Goal: Task Accomplishment & Management: Use online tool/utility

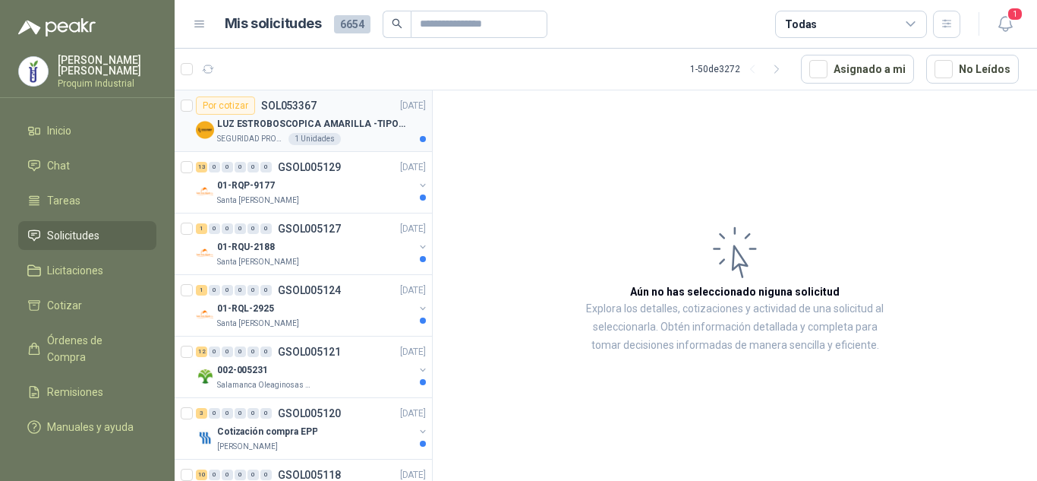
click at [335, 115] on div "LUZ ESTROBOSCOPICA AMARILLA -TIPO BALA" at bounding box center [321, 124] width 209 height 18
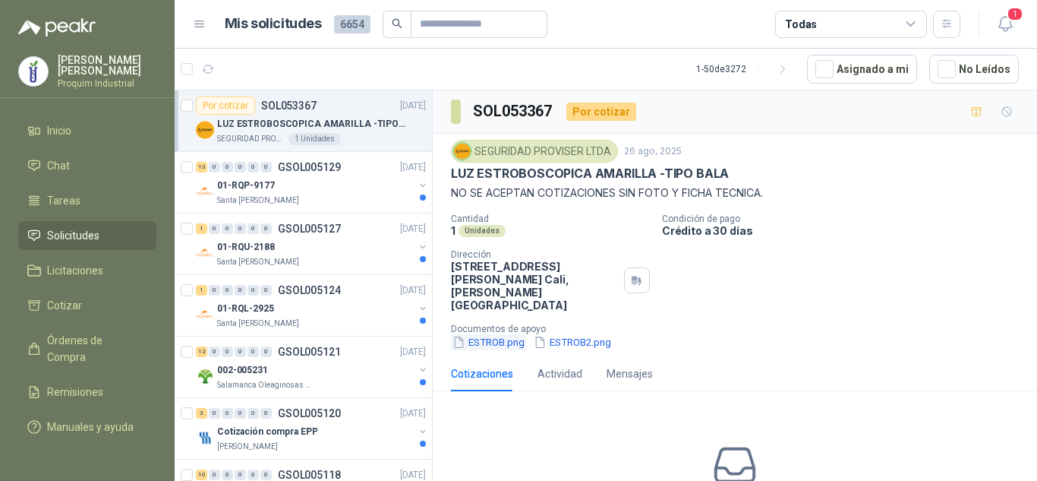
click at [522, 334] on button "ESTROB.png" at bounding box center [488, 342] width 75 height 16
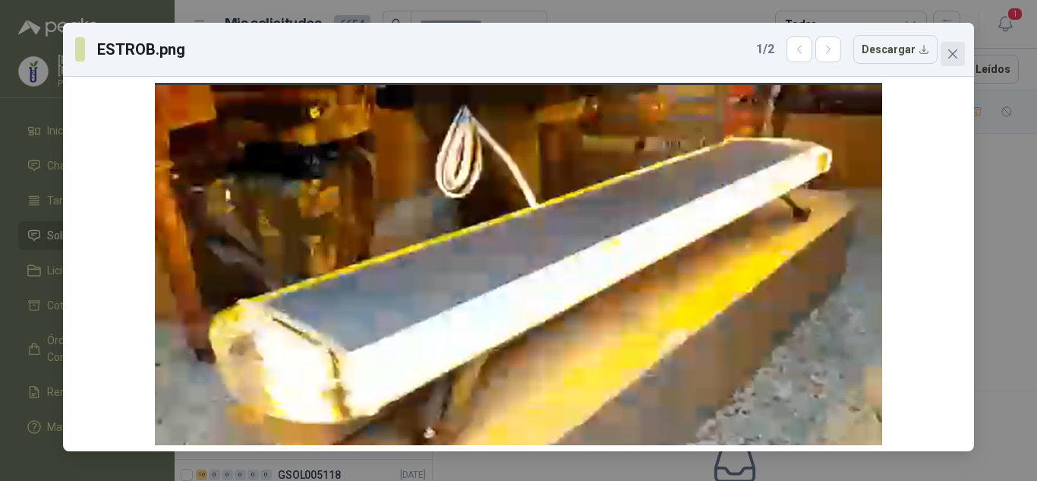
click at [957, 57] on icon "close" at bounding box center [952, 53] width 9 height 9
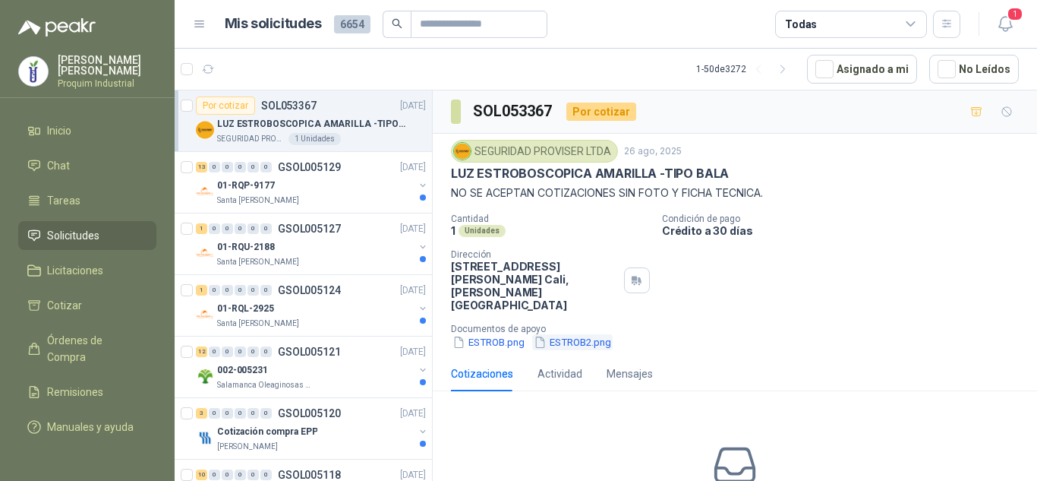
click at [576, 334] on button "ESTROB2.png" at bounding box center [572, 342] width 80 height 16
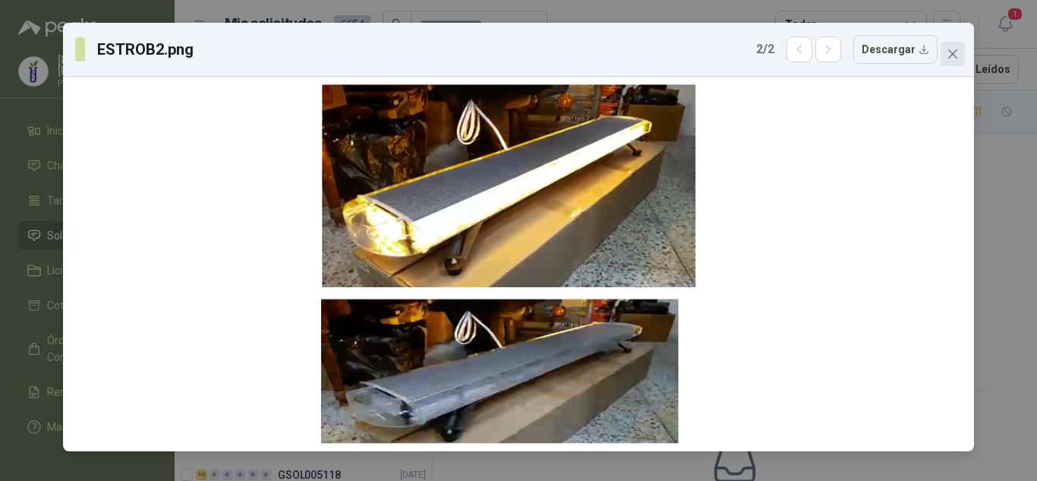
click at [956, 61] on button "Close" at bounding box center [953, 54] width 24 height 24
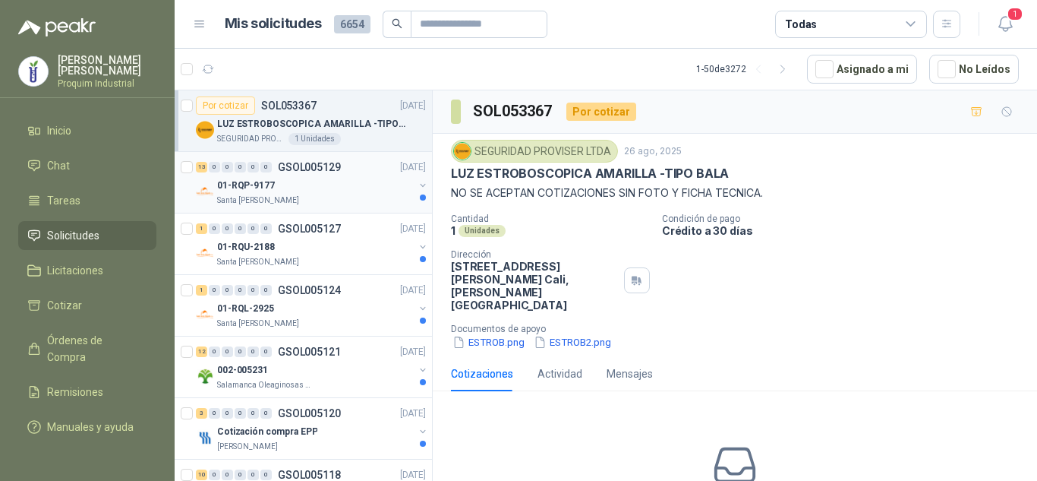
click at [345, 188] on div "01-RQP-9177" at bounding box center [315, 185] width 197 height 18
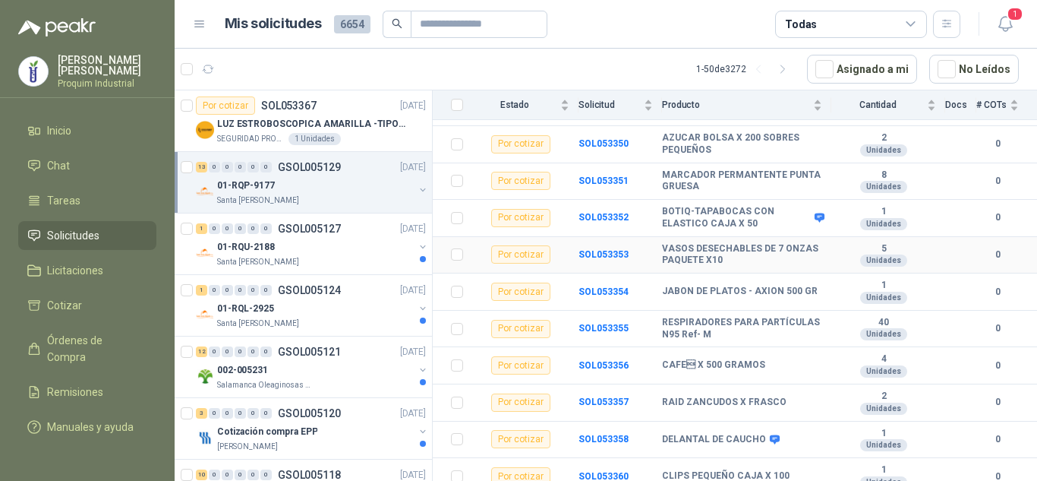
scroll to position [298, 0]
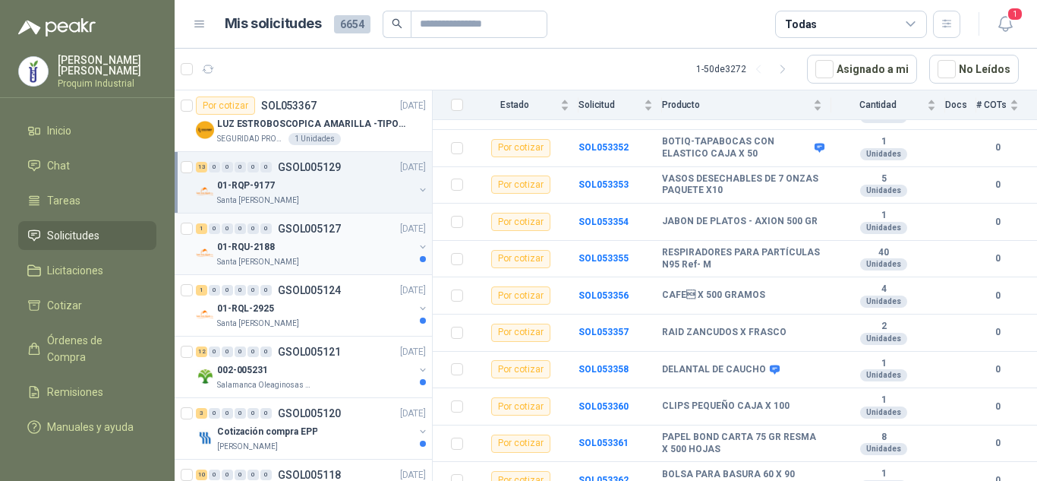
click at [331, 238] on div "01-RQU-2188" at bounding box center [315, 247] width 197 height 18
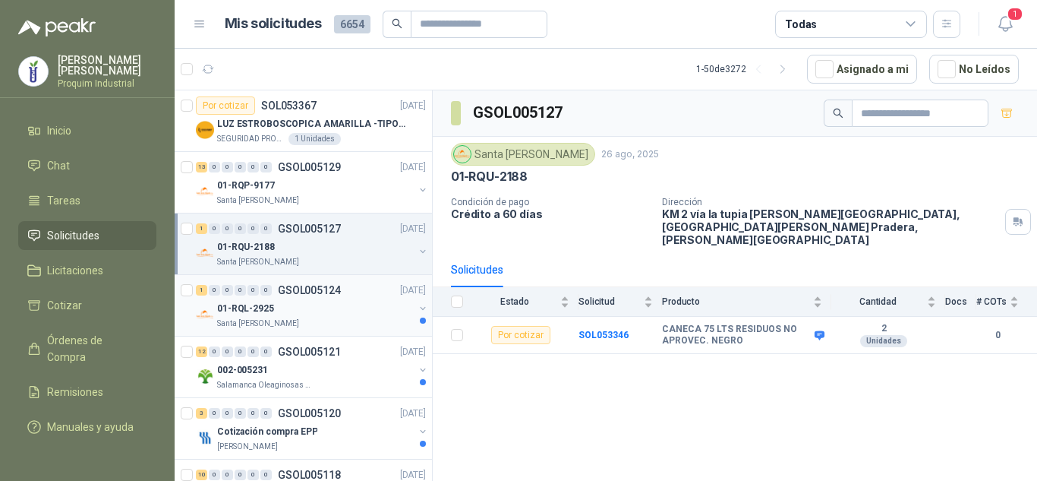
click at [304, 312] on div "01-RQL-2925" at bounding box center [315, 308] width 197 height 18
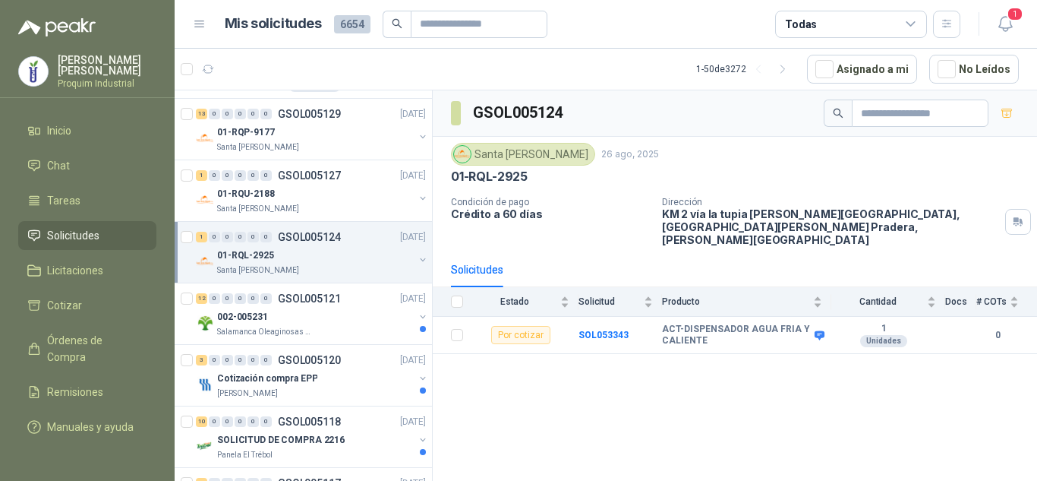
scroll to position [76, 0]
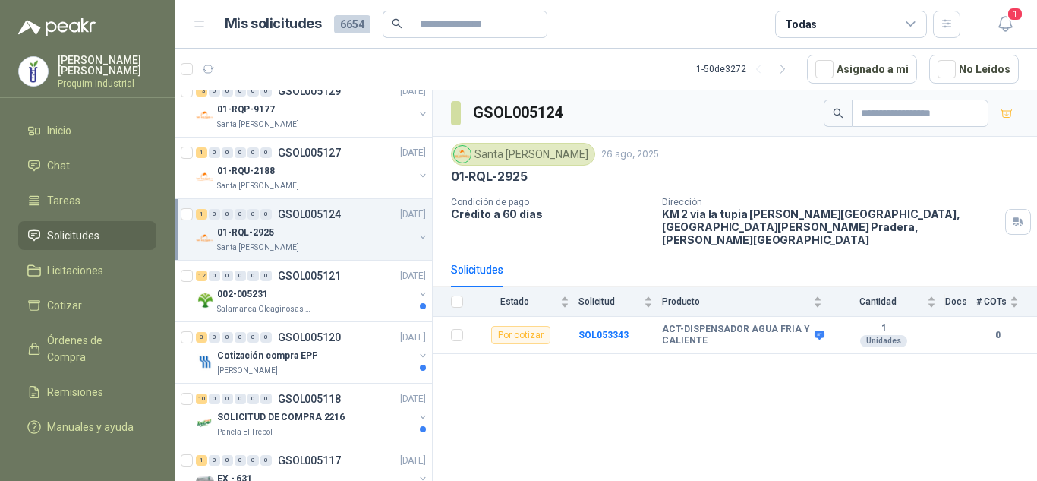
click at [337, 299] on div "002-005231" at bounding box center [315, 294] width 197 height 18
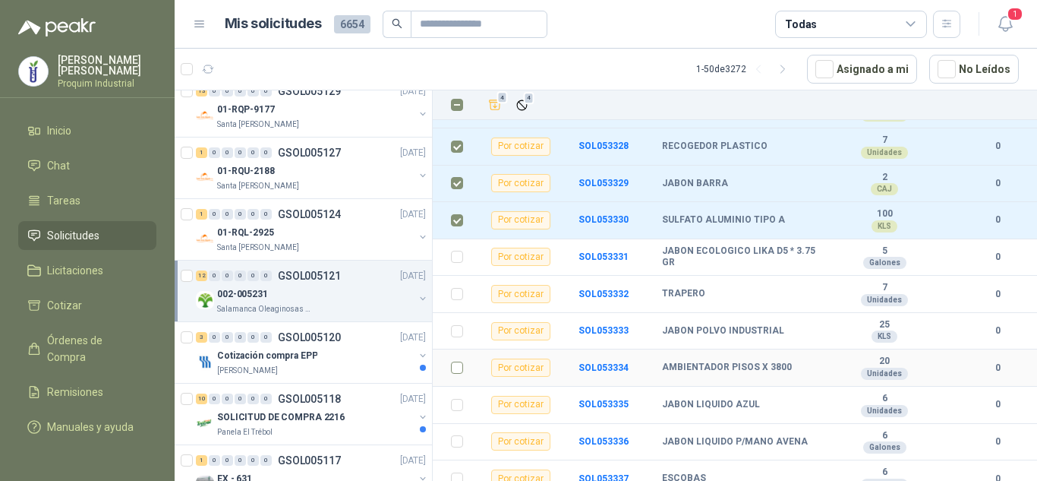
scroll to position [250, 0]
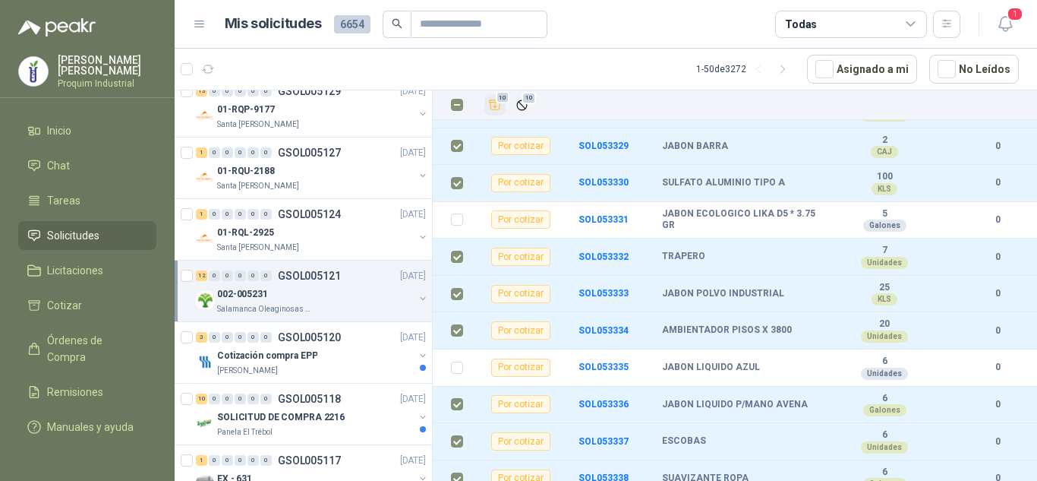
click at [499, 114] on button "10" at bounding box center [494, 104] width 21 height 21
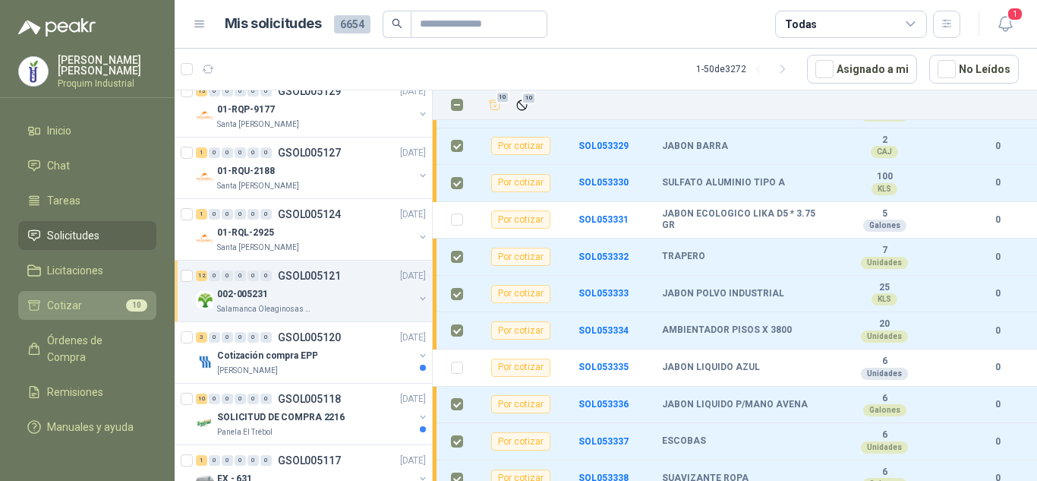
click at [62, 305] on span "Cotizar" at bounding box center [64, 305] width 35 height 17
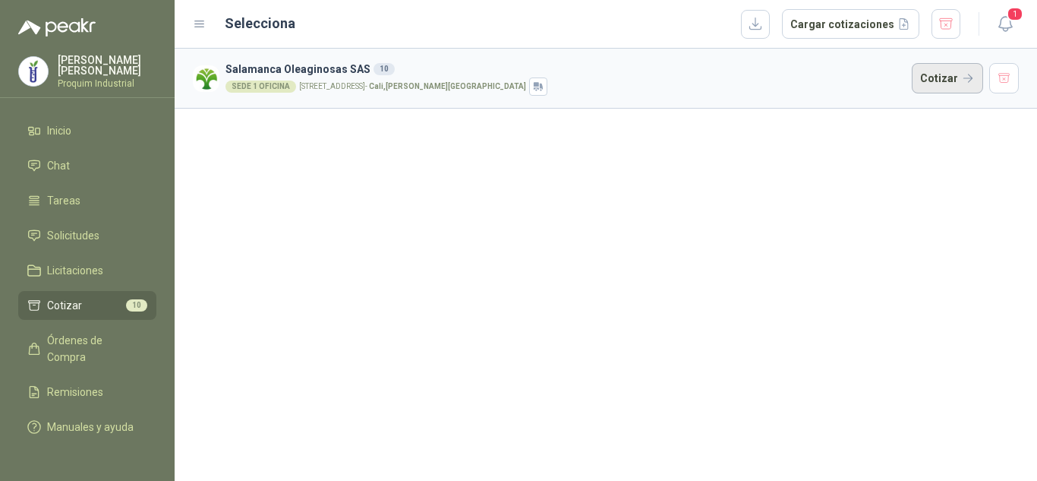
click at [947, 71] on button "Cotizar" at bounding box center [947, 78] width 71 height 30
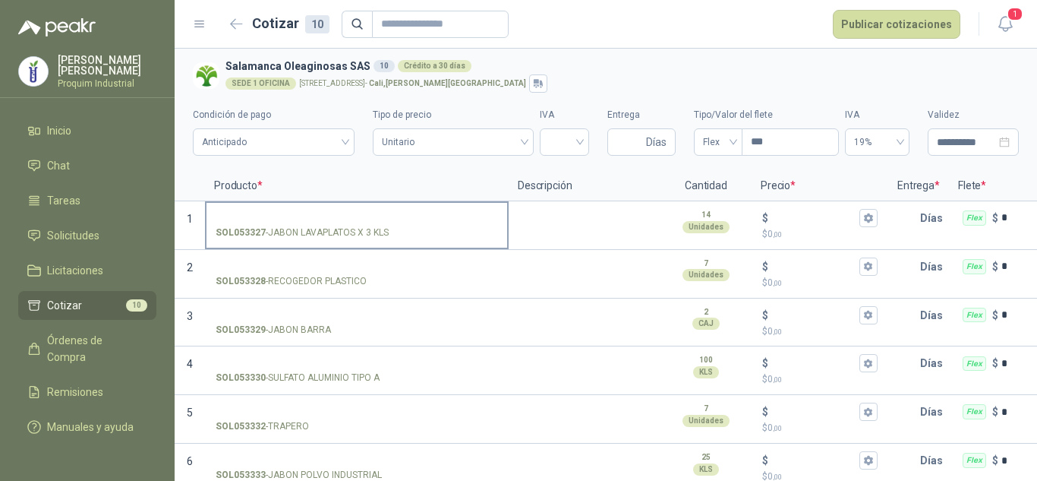
click at [357, 207] on label "SOL053327 - JABON LAVAPLATOS X 3 KLS" at bounding box center [357, 224] width 301 height 43
click at [357, 213] on input "SOL053327 - JABON LAVAPLATOS X 3 KLS" at bounding box center [357, 218] width 282 height 11
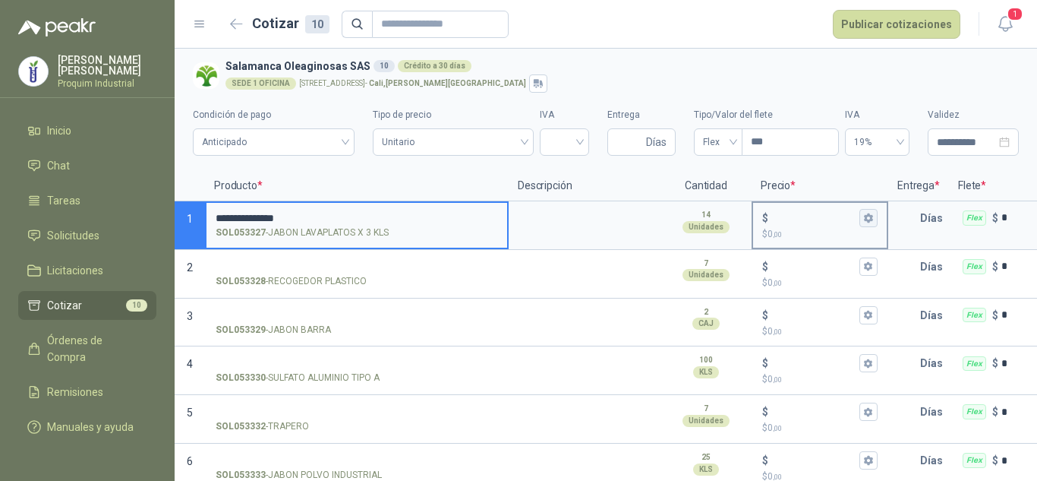
type input "**********"
click at [868, 219] on icon "button" at bounding box center [868, 218] width 10 height 10
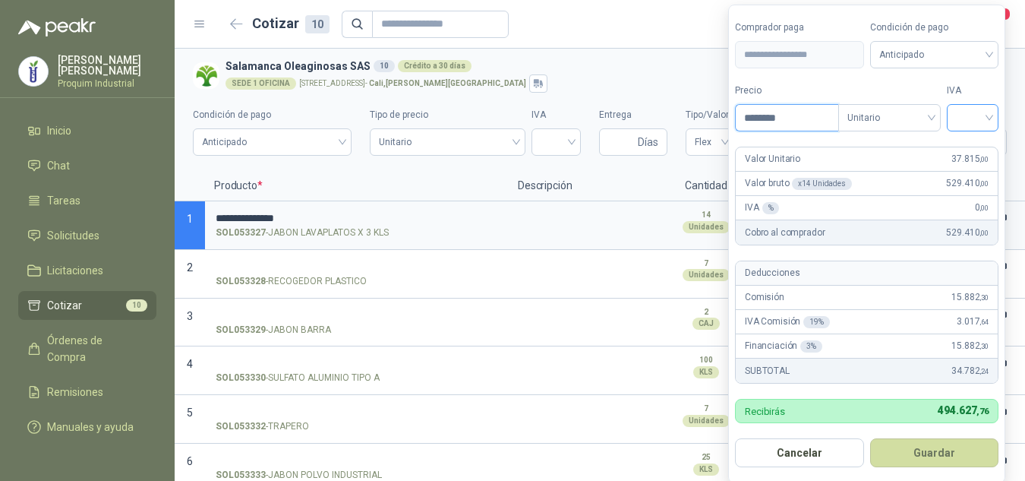
type input "********"
click at [975, 115] on input "search" at bounding box center [972, 116] width 33 height 23
click at [982, 140] on div "19%" at bounding box center [976, 149] width 46 height 24
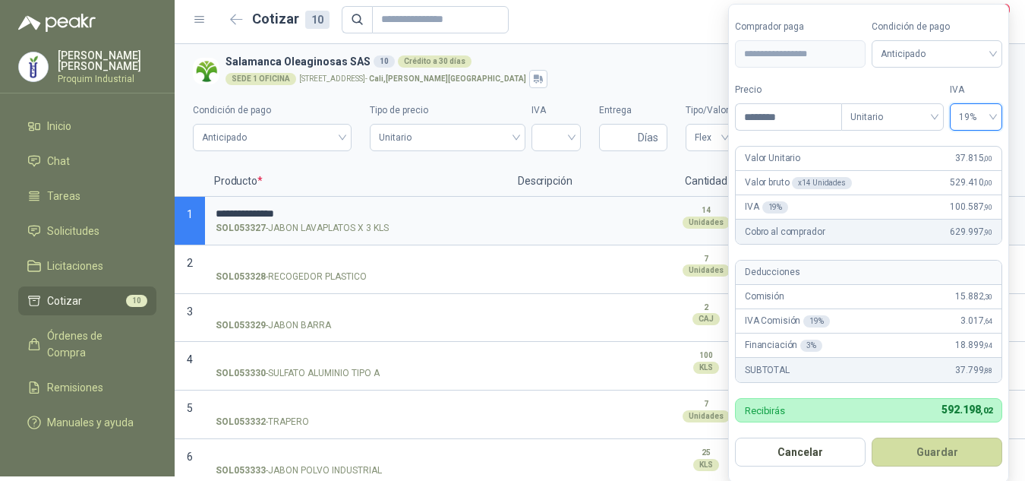
scroll to position [7, 0]
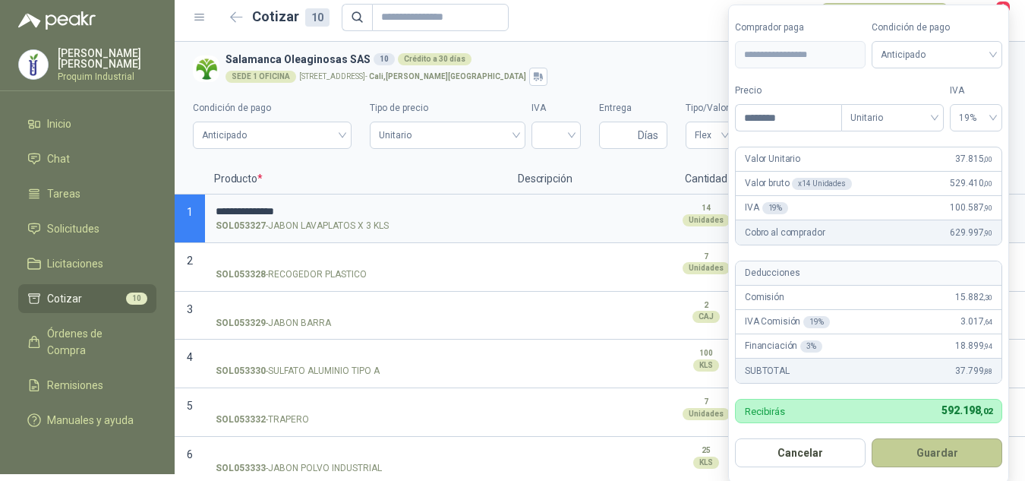
click at [923, 447] on button "Guardar" at bounding box center [937, 452] width 131 height 29
type input "******"
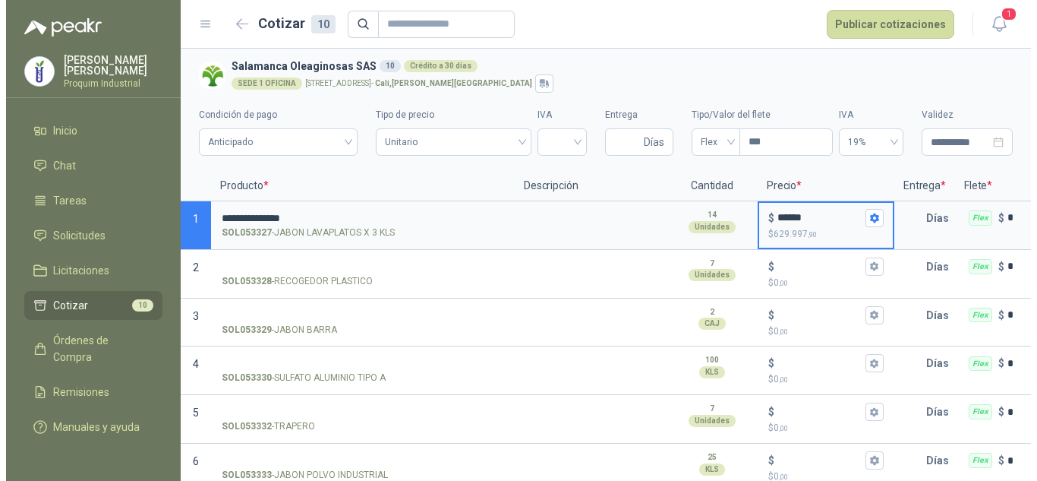
scroll to position [0, 0]
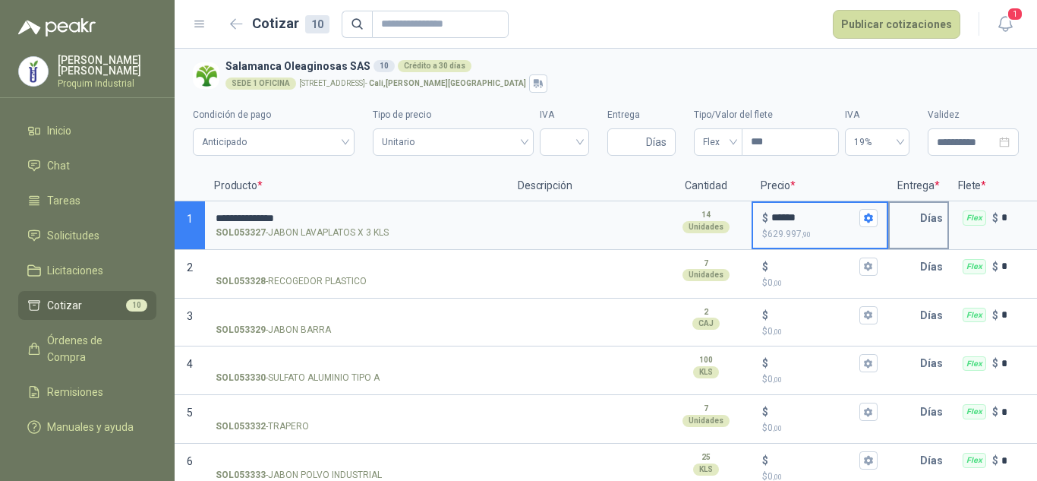
click at [924, 218] on p "Días" at bounding box center [934, 218] width 29 height 30
click at [916, 218] on input "text" at bounding box center [905, 218] width 30 height 30
type input "*"
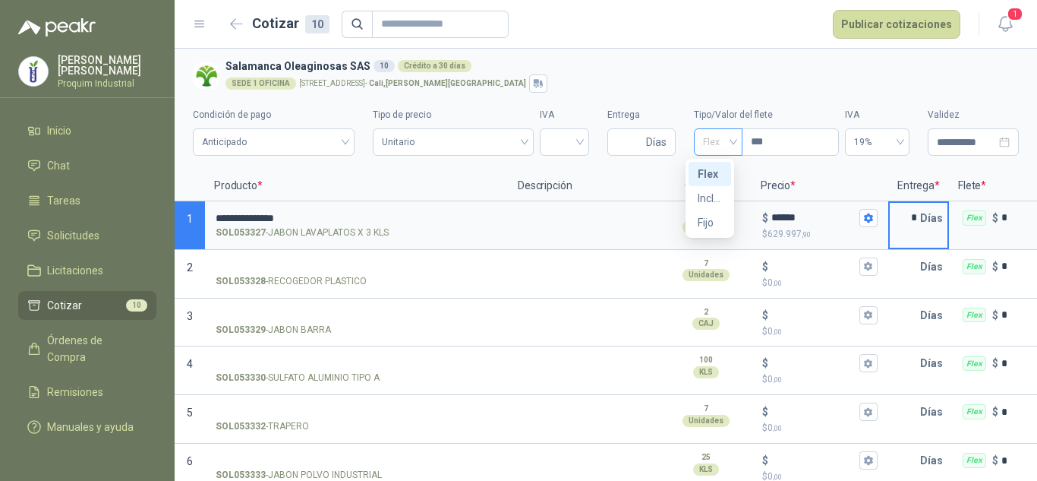
click at [703, 143] on span "Flex" at bounding box center [718, 142] width 30 height 23
click at [701, 194] on div "Incluido" at bounding box center [710, 198] width 24 height 17
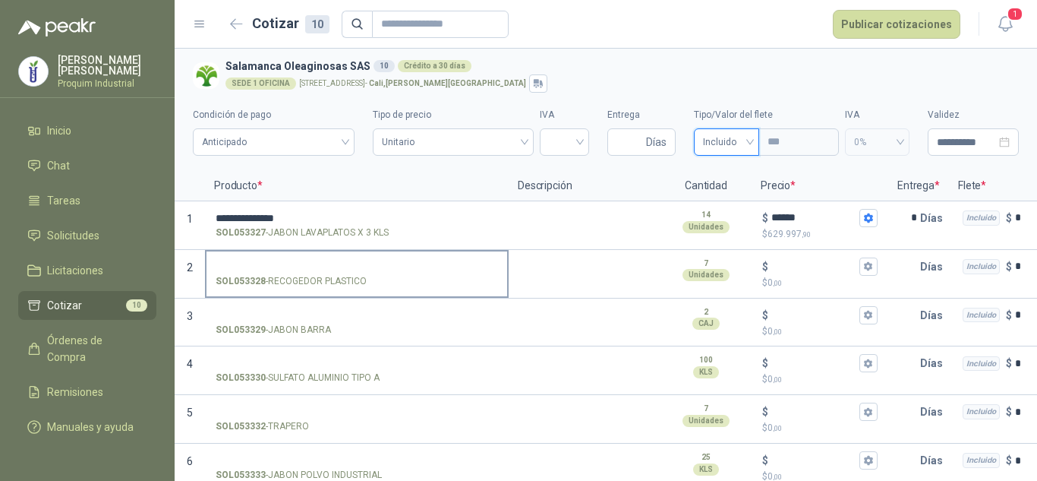
scroll to position [76, 0]
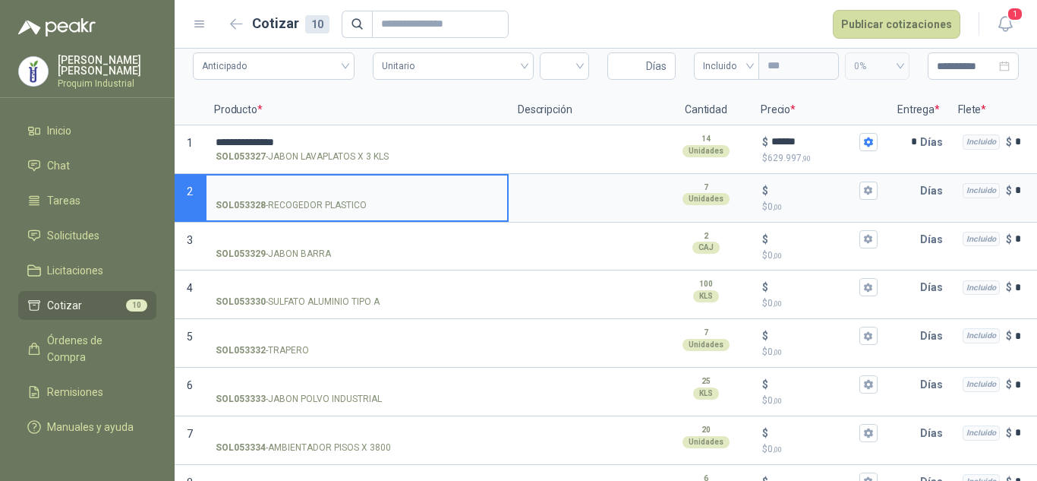
click at [402, 188] on input "SOL053328 - RECOGEDOR PLASTICO" at bounding box center [357, 190] width 282 height 11
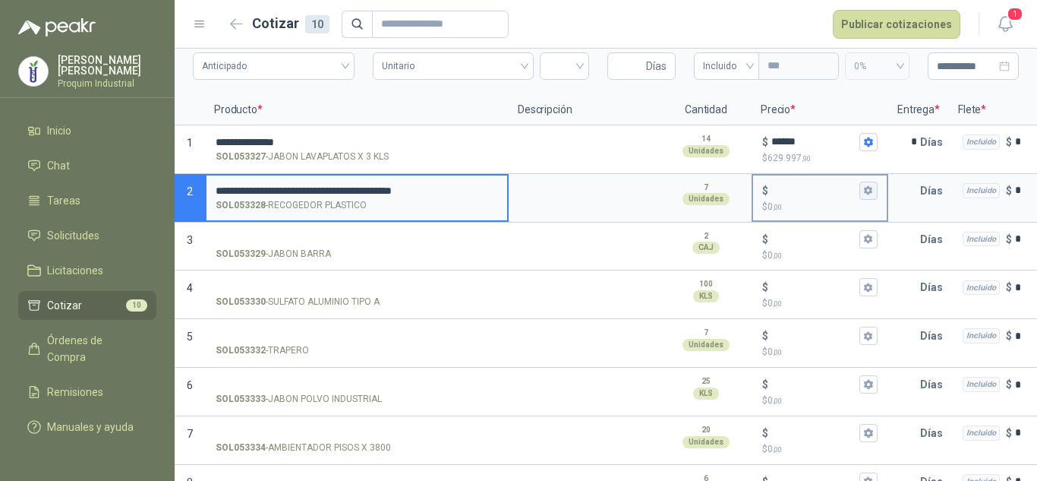
click at [871, 185] on icon "button" at bounding box center [868, 190] width 10 height 10
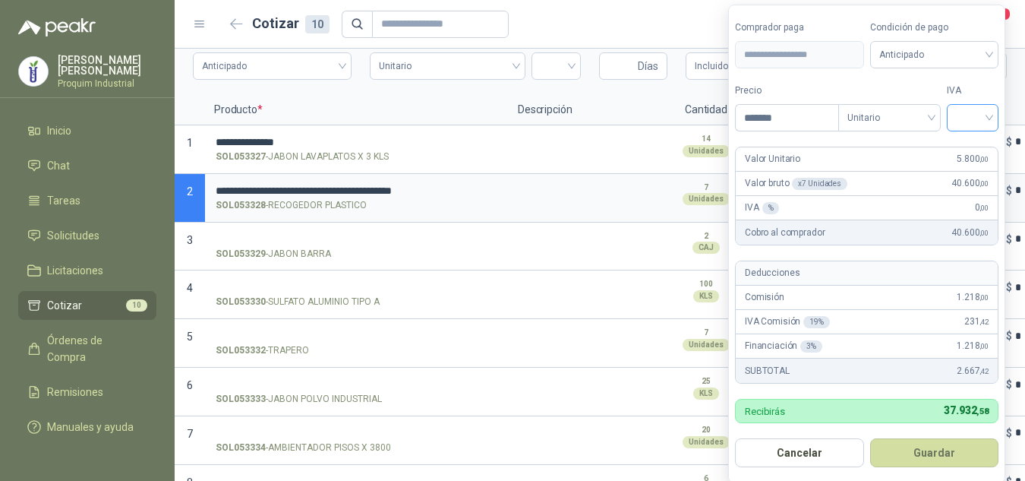
type input "*******"
click at [973, 118] on input "search" at bounding box center [972, 116] width 33 height 23
click at [976, 143] on div "19%" at bounding box center [976, 149] width 28 height 17
click at [937, 449] on button "Guardar" at bounding box center [937, 452] width 131 height 29
type input "*****"
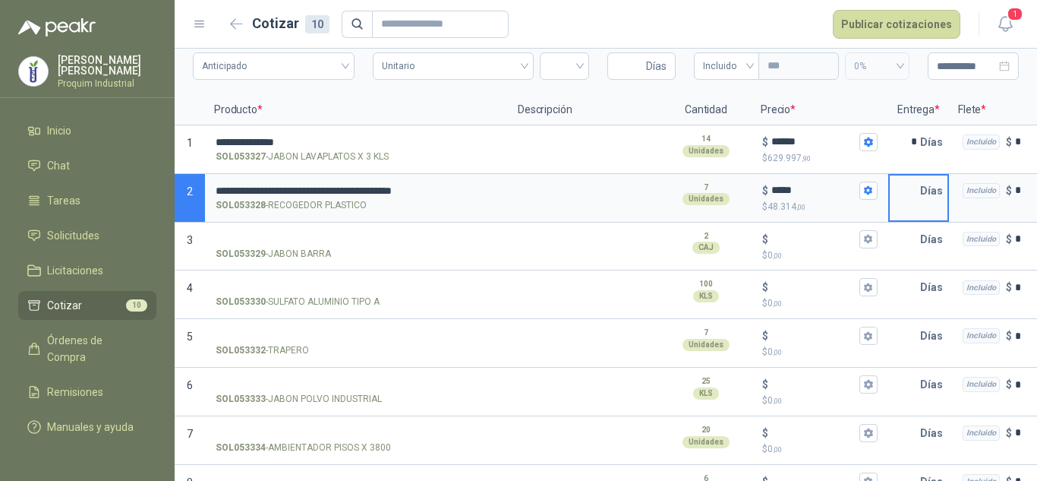
click at [907, 201] on input "text" at bounding box center [905, 190] width 30 height 30
type input "*"
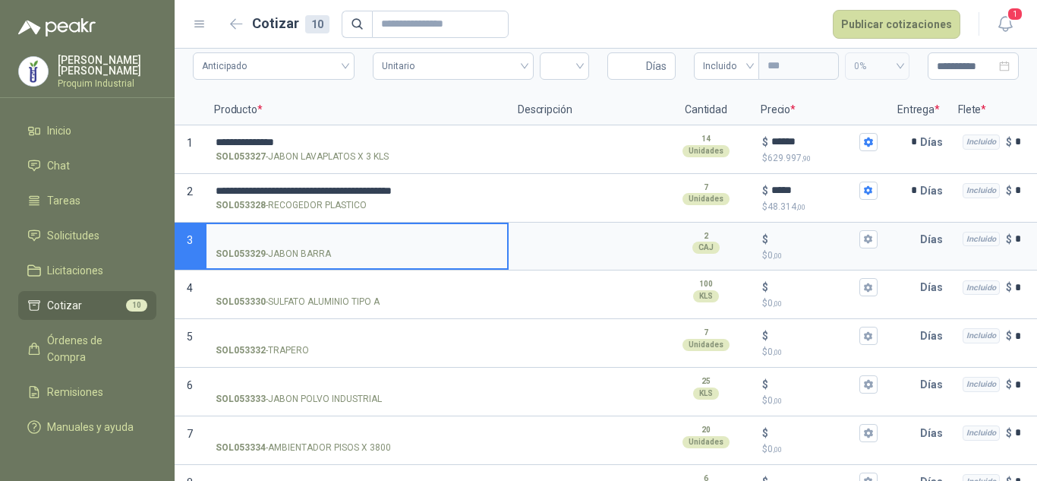
click at [306, 239] on input "SOL053329 - [PERSON_NAME]" at bounding box center [357, 239] width 282 height 11
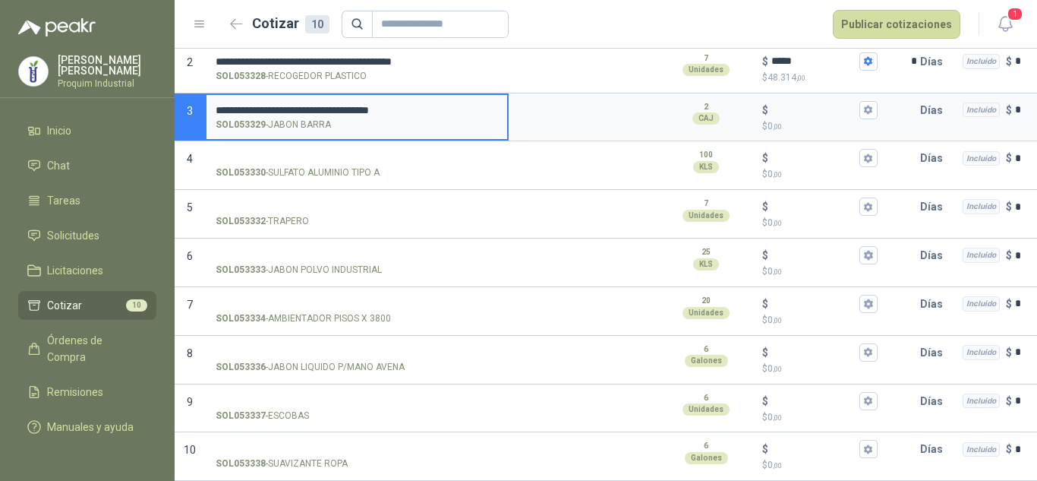
click at [448, 105] on input "**********" at bounding box center [357, 110] width 282 height 11
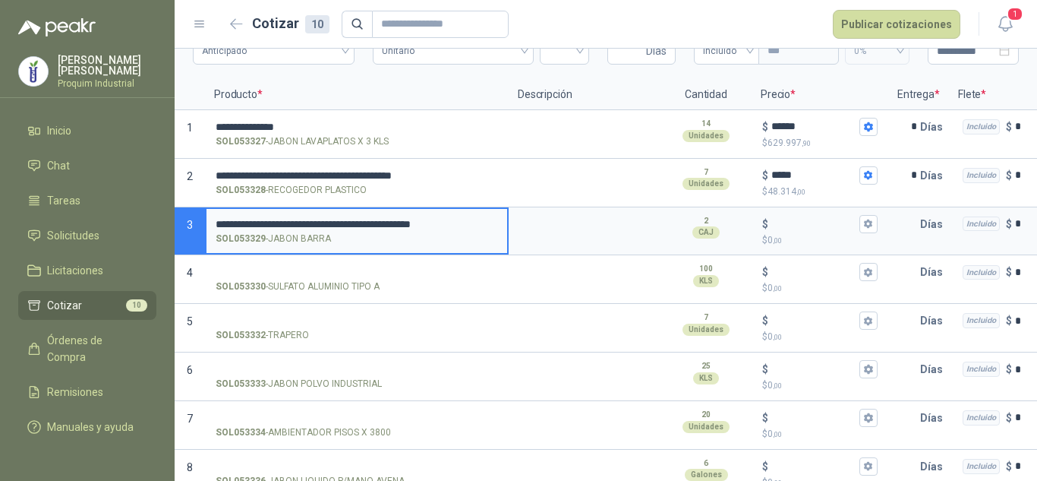
scroll to position [0, 0]
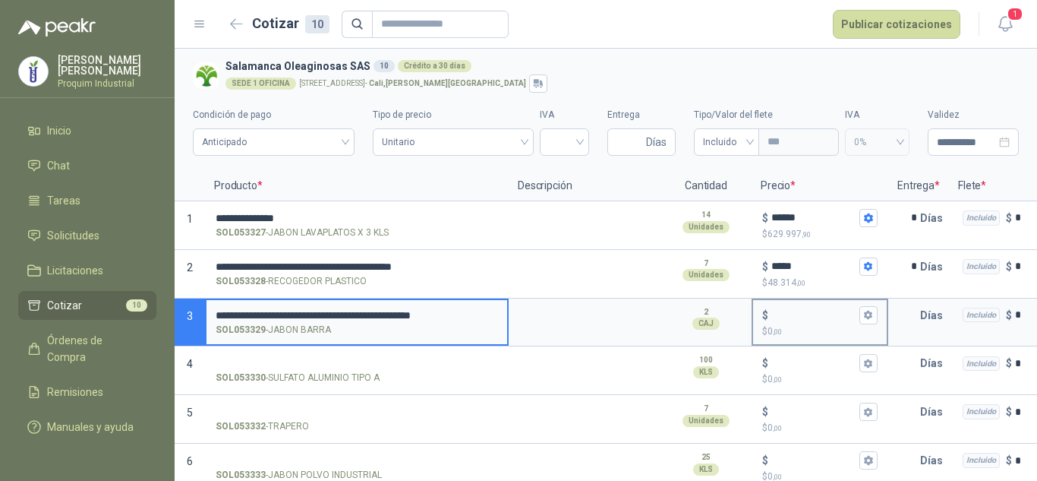
type input "**********"
click at [799, 312] on input "$ $ 0 ,00" at bounding box center [814, 314] width 85 height 11
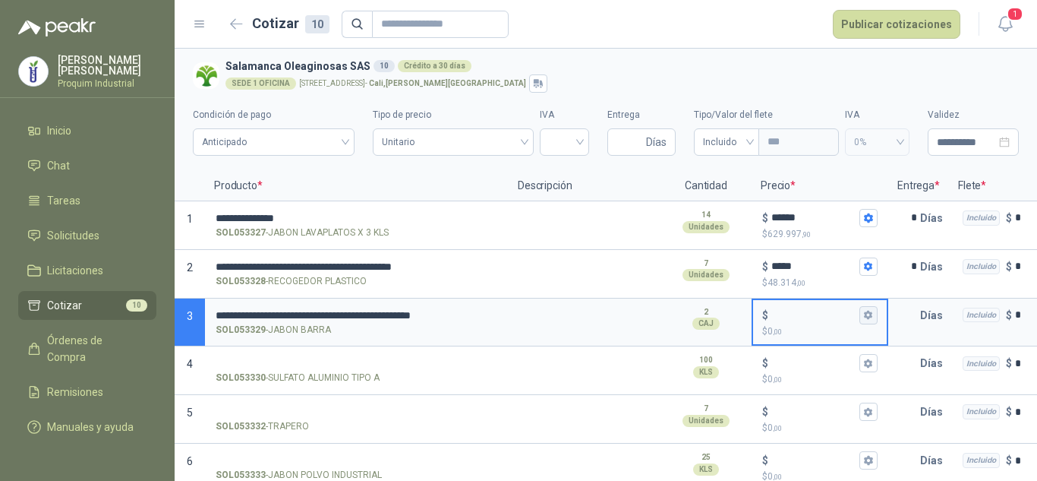
click at [874, 314] on button "$ $ 0 ,00" at bounding box center [869, 315] width 18 height 18
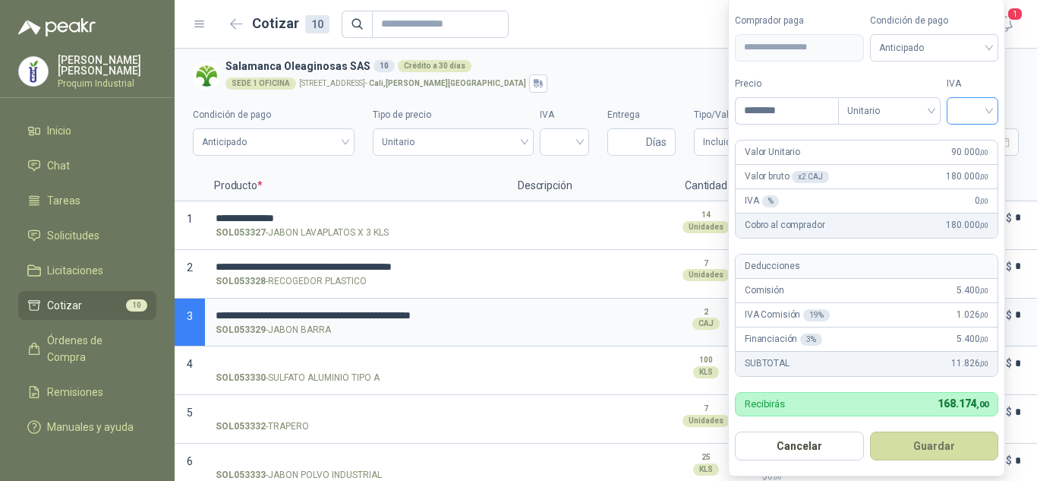
click at [955, 110] on div at bounding box center [973, 110] width 52 height 27
type input "********"
click at [956, 136] on div "19%" at bounding box center [976, 142] width 46 height 24
click at [896, 446] on button "Guardar" at bounding box center [937, 445] width 131 height 29
type input "******"
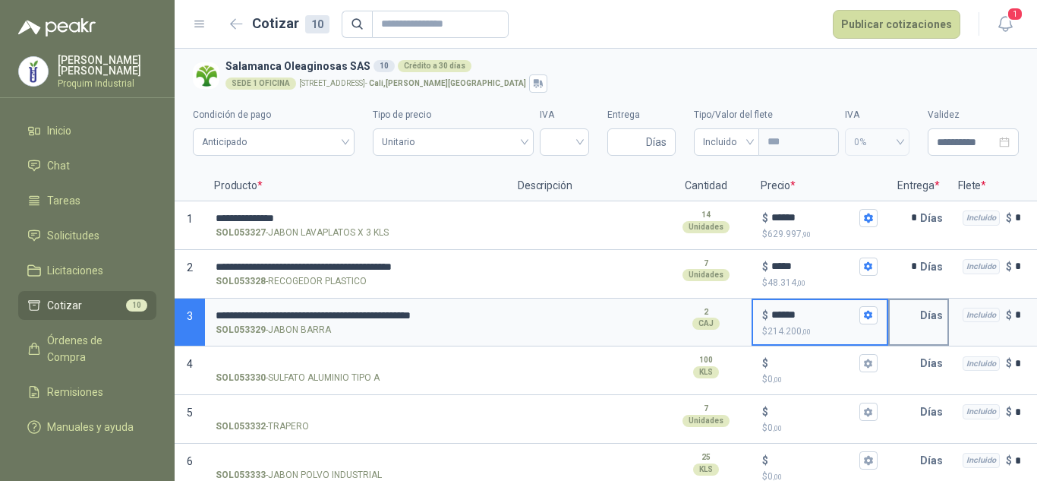
click at [899, 312] on input "text" at bounding box center [905, 315] width 30 height 30
type input "*"
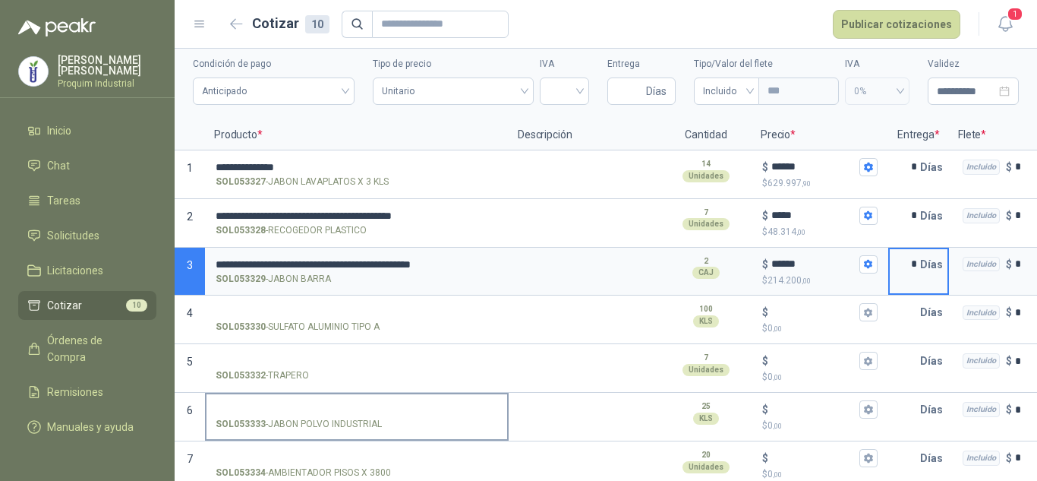
scroll to position [76, 0]
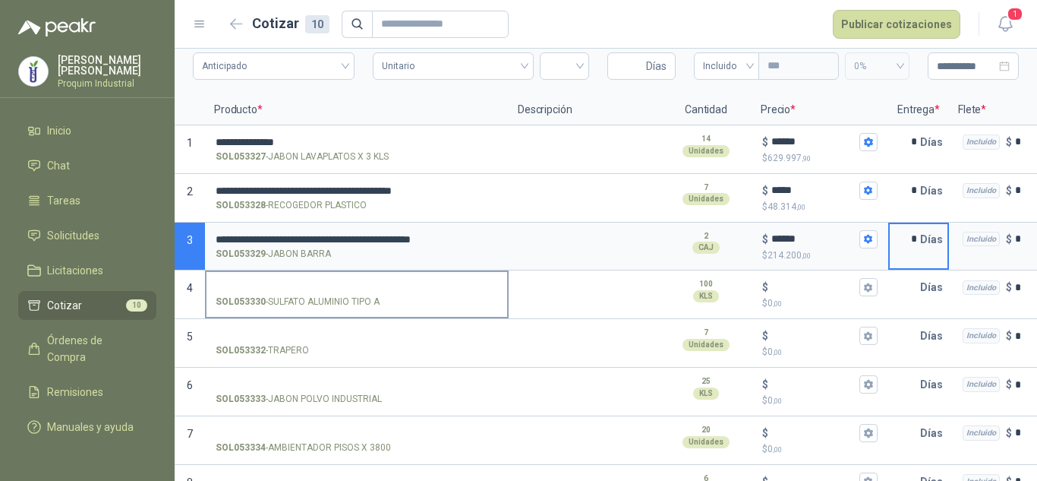
click at [354, 286] on input "SOL053330 - SULFATO ALUMINIO TIPO A" at bounding box center [357, 287] width 282 height 11
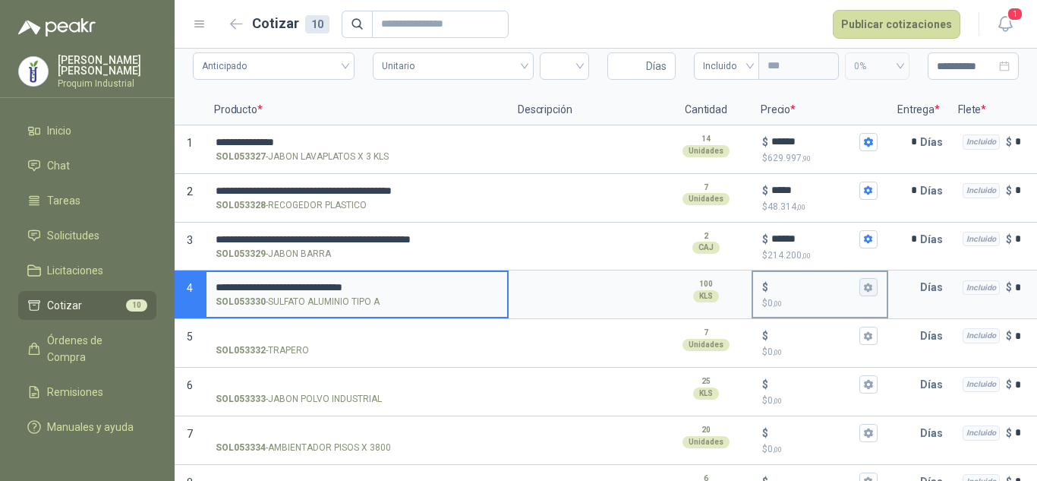
click at [867, 293] on button "$ $ 0 ,00" at bounding box center [869, 287] width 18 height 18
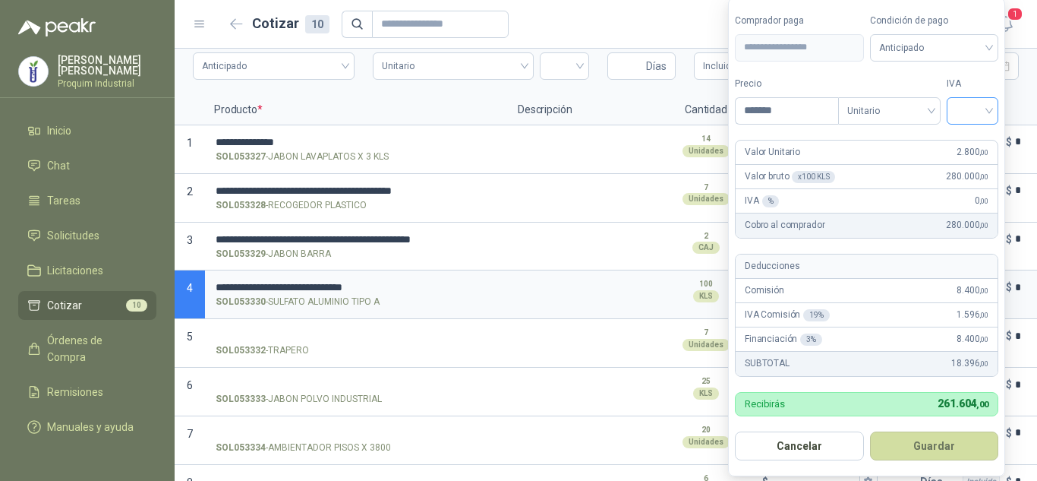
type input "*******"
click at [989, 115] on input "search" at bounding box center [972, 109] width 33 height 23
click at [982, 144] on div "19%" at bounding box center [976, 142] width 28 height 17
click at [953, 458] on button "Guardar" at bounding box center [937, 445] width 131 height 29
type input "*****"
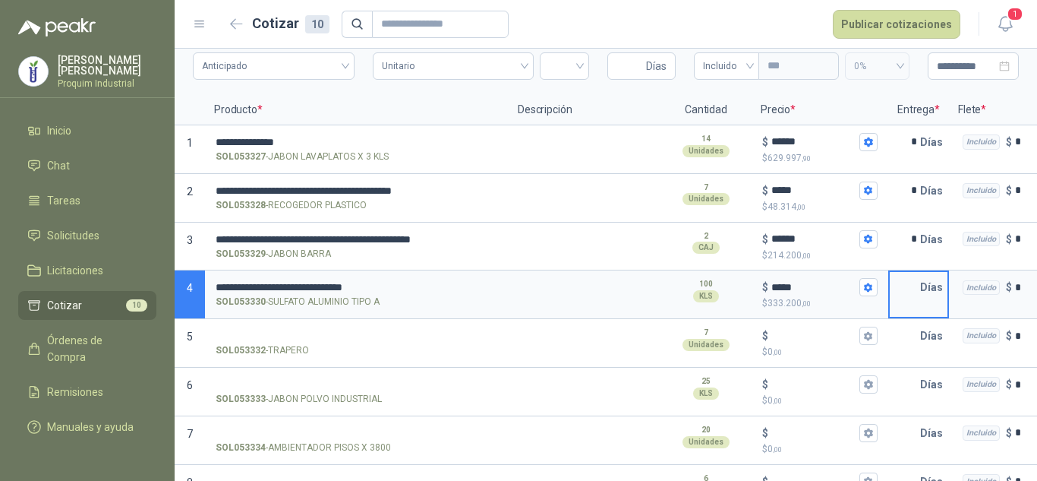
click at [913, 293] on input "text" at bounding box center [905, 287] width 30 height 30
type input "*"
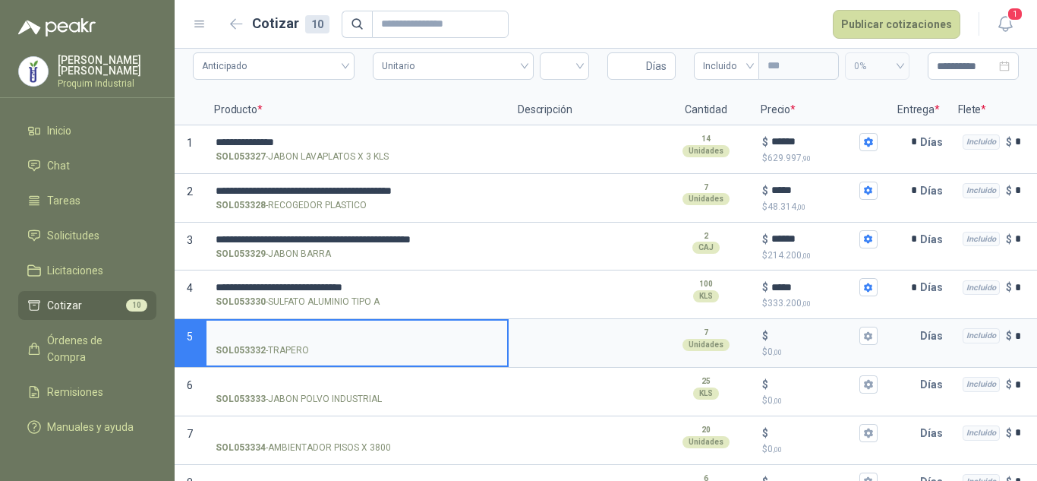
click at [370, 336] on input "SOL053332 - TRAPERO" at bounding box center [357, 335] width 282 height 11
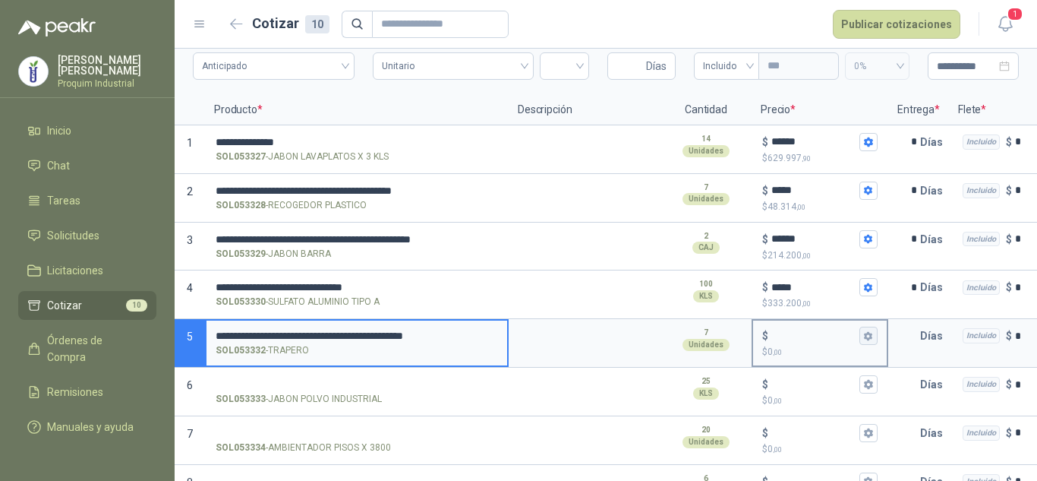
click at [863, 334] on icon "button" at bounding box center [868, 336] width 10 height 10
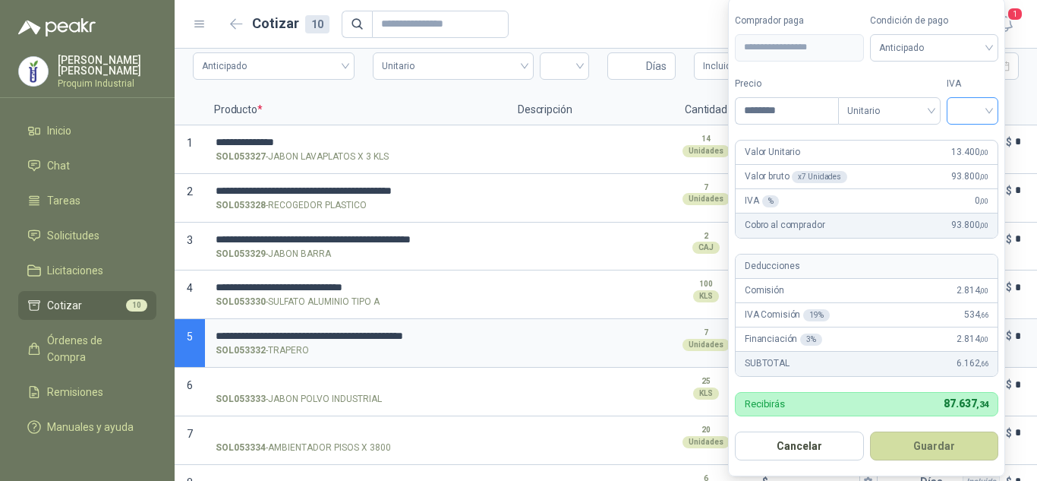
click at [958, 109] on div at bounding box center [973, 110] width 52 height 27
type input "********"
click at [974, 143] on div "19%" at bounding box center [976, 142] width 28 height 17
click at [933, 456] on button "Guardar" at bounding box center [937, 445] width 131 height 29
type input "******"
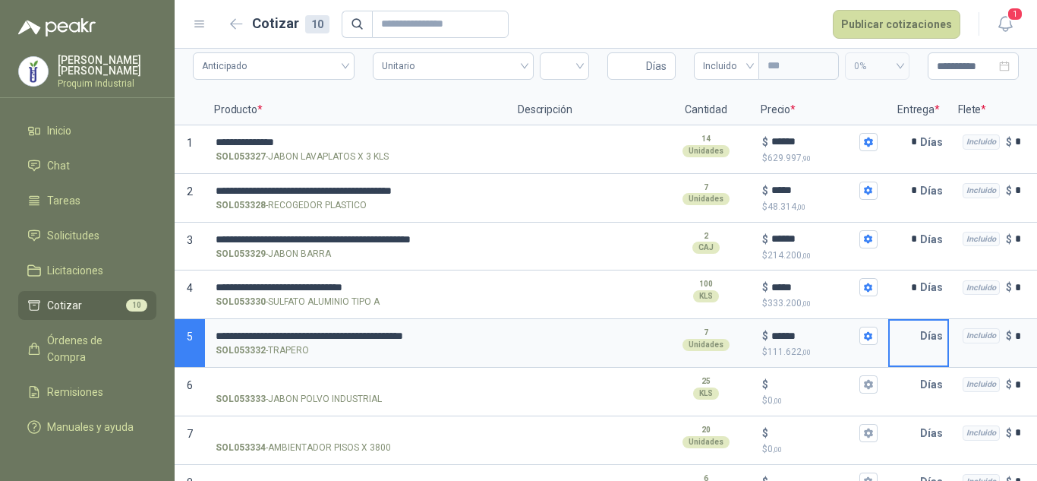
click at [903, 343] on input "text" at bounding box center [905, 335] width 30 height 30
type input "*"
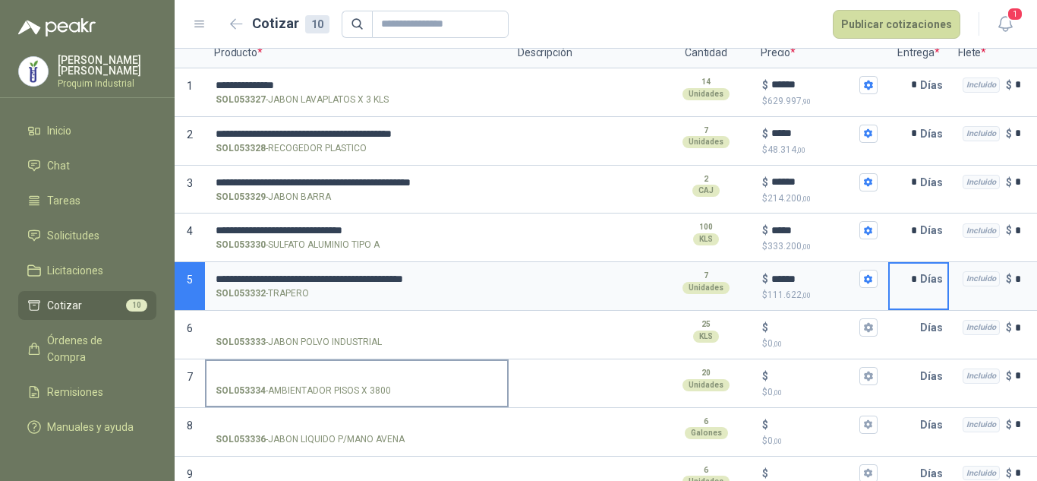
scroll to position [217, 0]
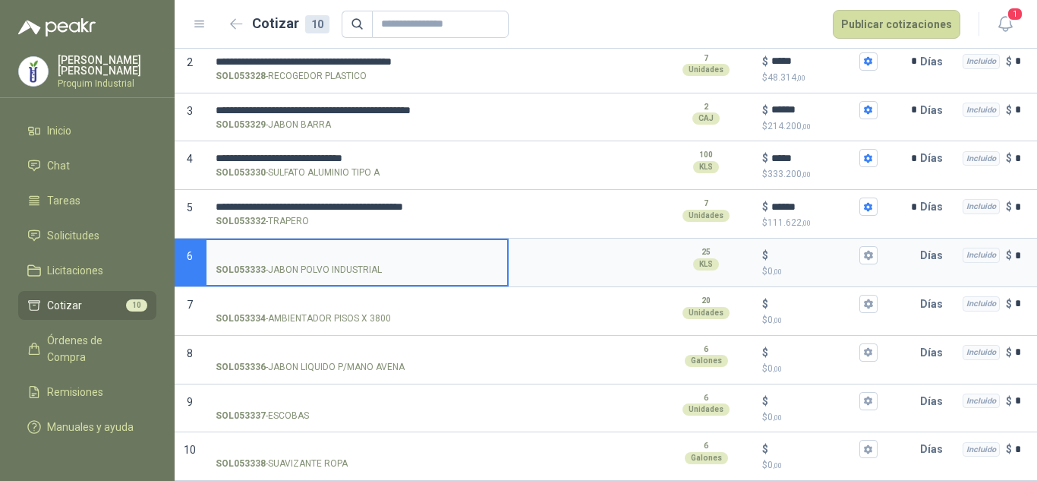
click at [348, 250] on input "SOL053333 - JABON POLVO INDUSTRIAL" at bounding box center [357, 255] width 282 height 11
click at [864, 250] on icon "button" at bounding box center [868, 255] width 10 height 10
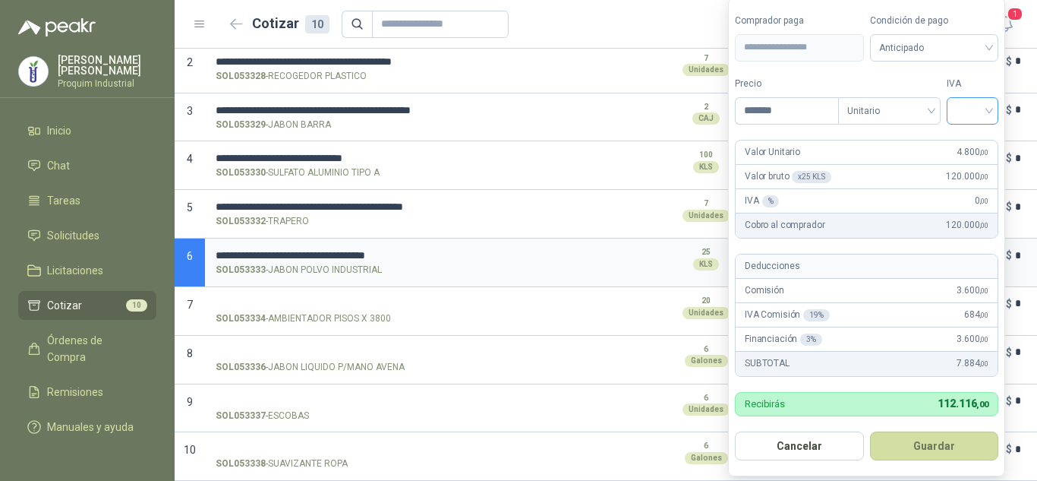
click at [979, 97] on div at bounding box center [973, 110] width 52 height 27
type input "*******"
click at [980, 135] on div "19%" at bounding box center [976, 142] width 28 height 17
click at [960, 443] on button "Guardar" at bounding box center [937, 445] width 131 height 29
type input "*****"
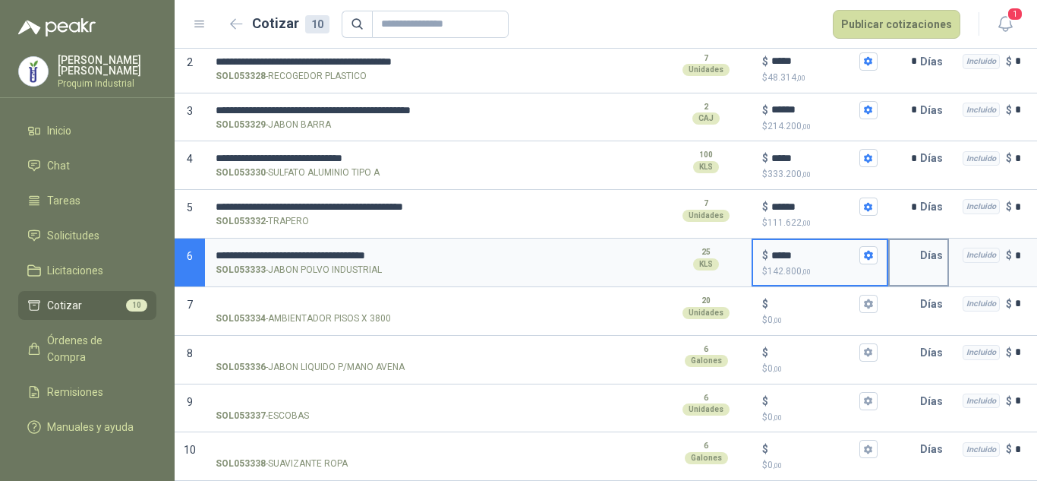
click at [901, 249] on input "text" at bounding box center [905, 255] width 30 height 30
type input "*"
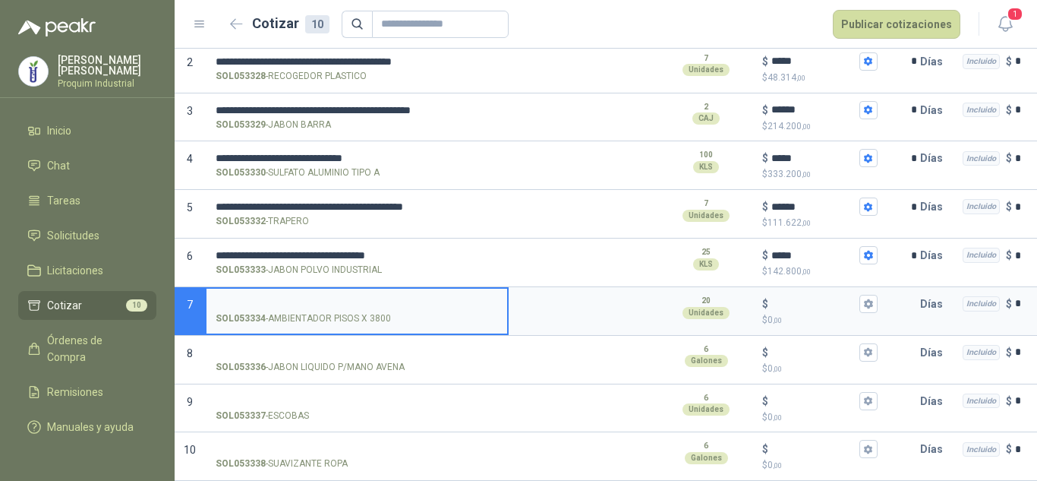
click at [390, 298] on input "SOL053334 - AMBIENTADOR PISOS X 3800" at bounding box center [357, 303] width 282 height 11
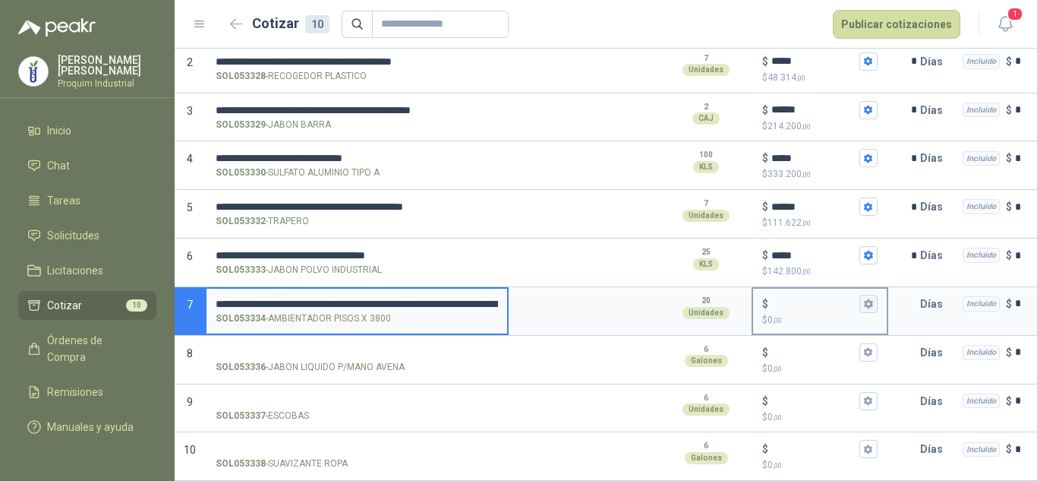
click at [862, 295] on button "$ $ 0 ,00" at bounding box center [869, 304] width 18 height 18
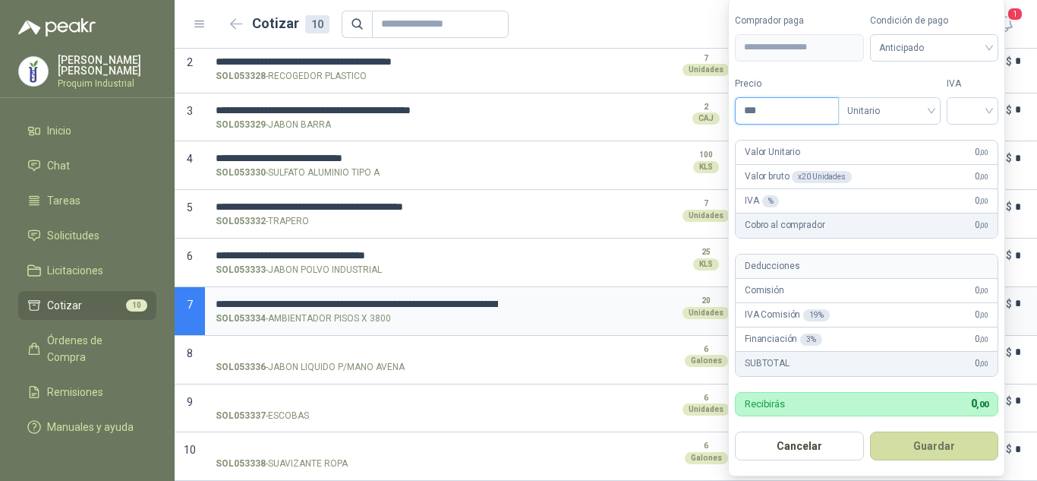
click at [766, 117] on input "***" at bounding box center [787, 111] width 103 height 26
type input "********"
click at [962, 118] on input "search" at bounding box center [972, 109] width 33 height 23
click at [965, 140] on div "19%" at bounding box center [976, 142] width 28 height 17
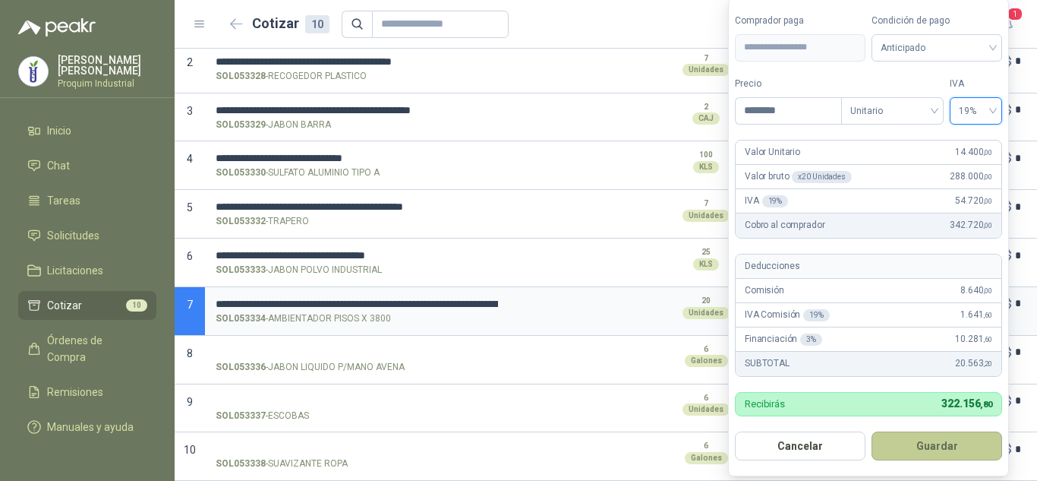
click at [899, 434] on button "Guardar" at bounding box center [937, 445] width 131 height 29
type input "******"
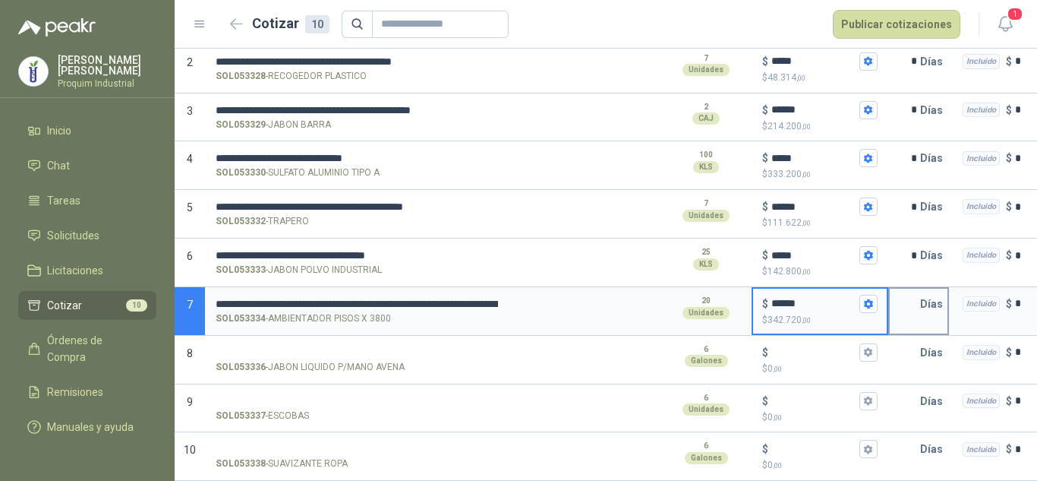
click at [910, 289] on input "text" at bounding box center [905, 304] width 30 height 30
type input "*"
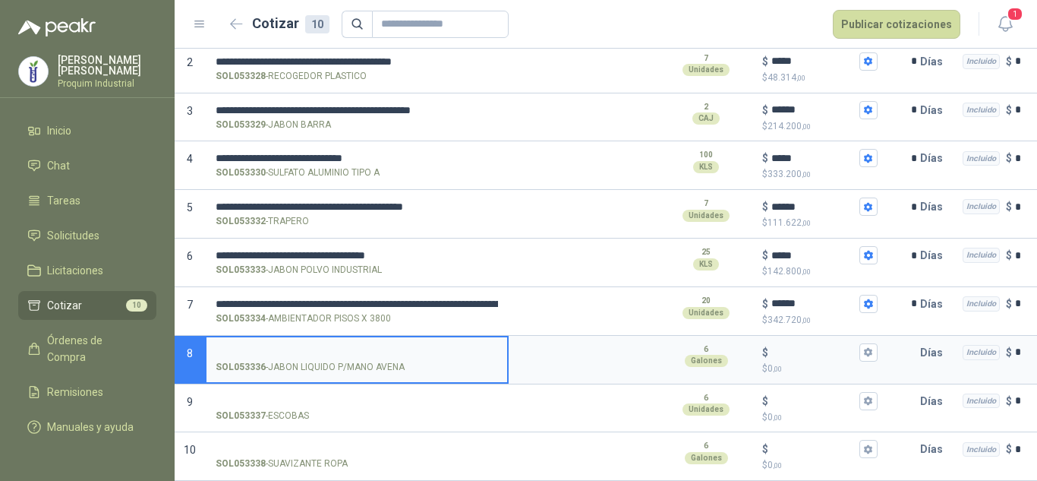
click at [364, 347] on input "SOL053336 - JABON LIQUIDO P/MANO AVENA" at bounding box center [357, 352] width 282 height 11
type input "**********"
click at [842, 346] on input "$ $ 0 ,00" at bounding box center [814, 351] width 85 height 11
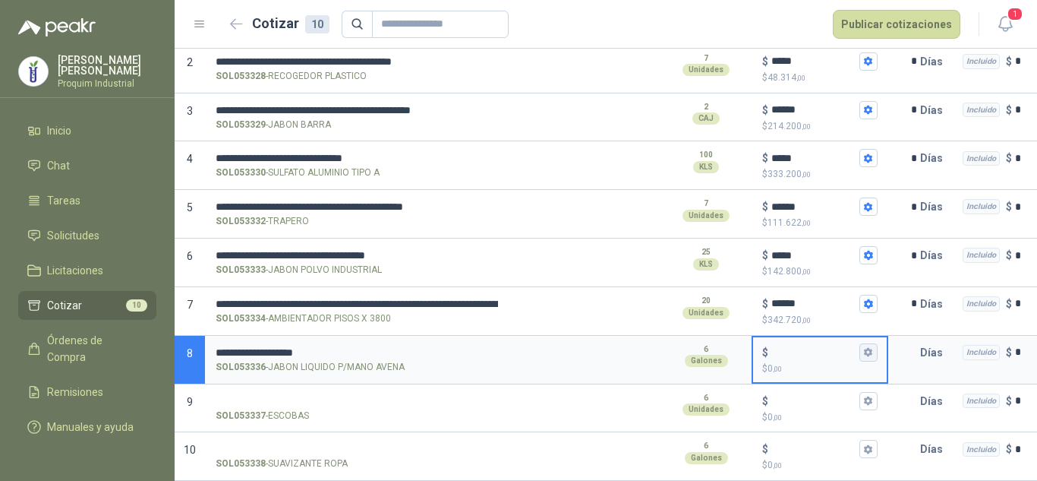
click at [868, 348] on icon "button" at bounding box center [868, 352] width 8 height 9
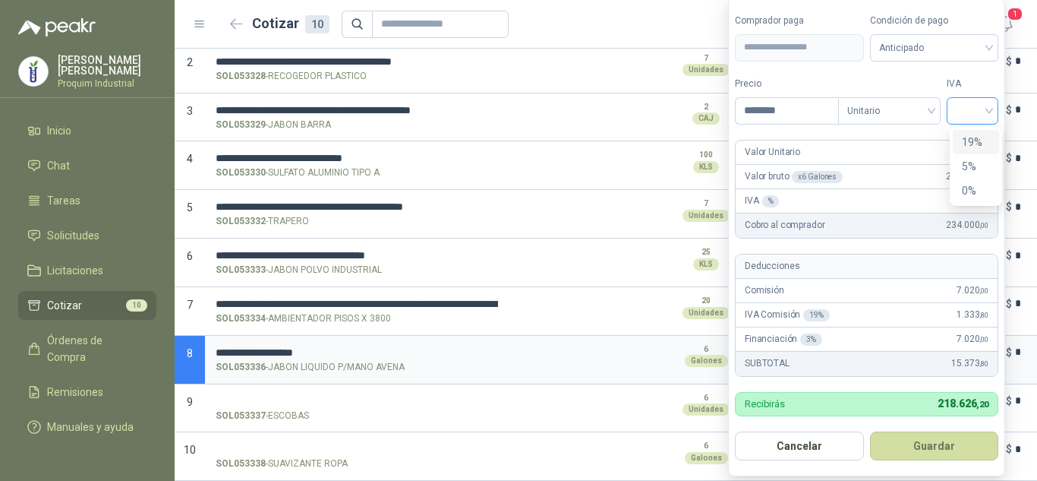
click at [999, 105] on div at bounding box center [973, 110] width 52 height 27
type input "********"
click at [959, 142] on div "19%" at bounding box center [976, 142] width 46 height 24
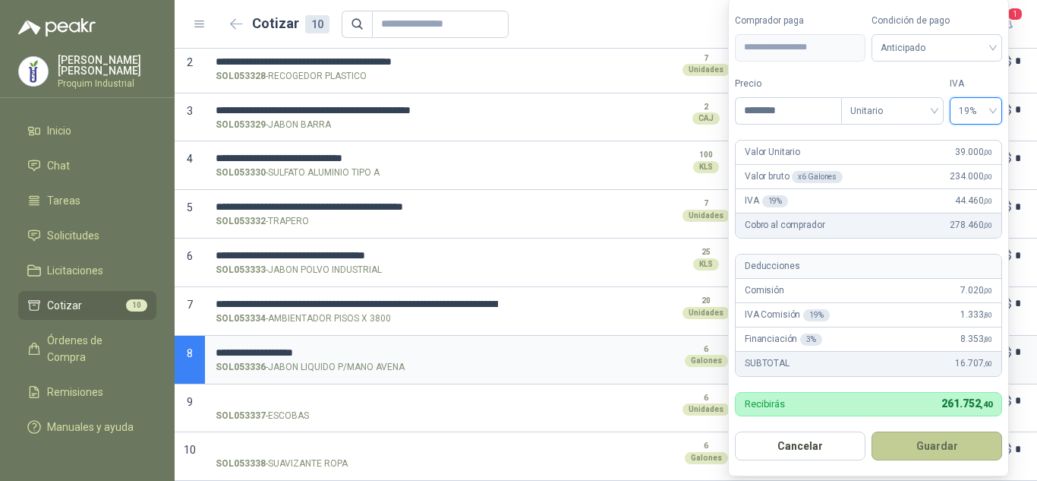
click at [943, 431] on button "Guardar" at bounding box center [937, 445] width 131 height 29
type input "******"
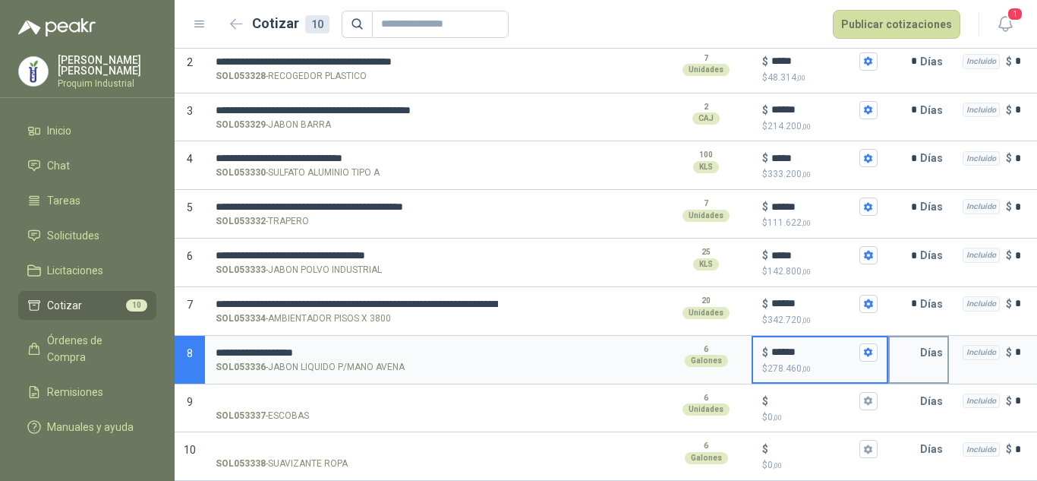
click at [906, 346] on input "text" at bounding box center [905, 352] width 30 height 30
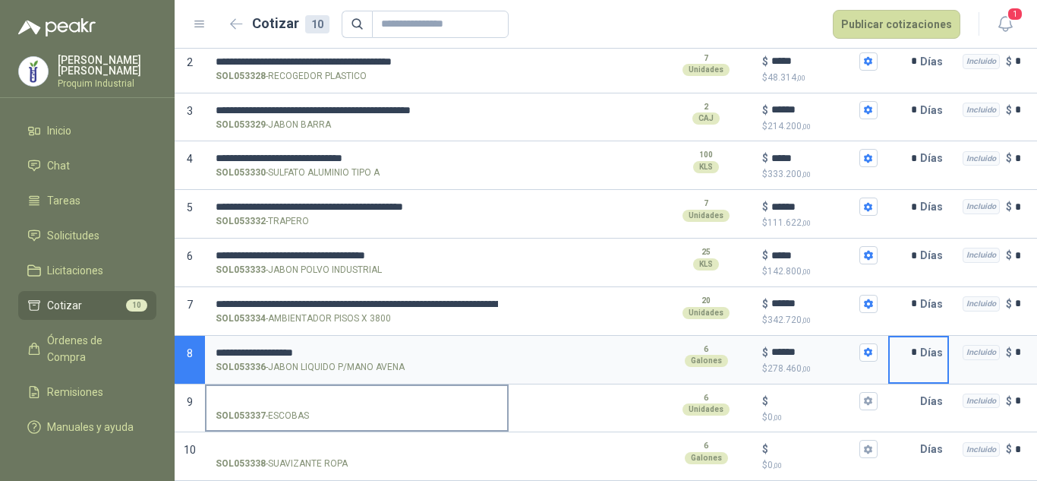
type input "*"
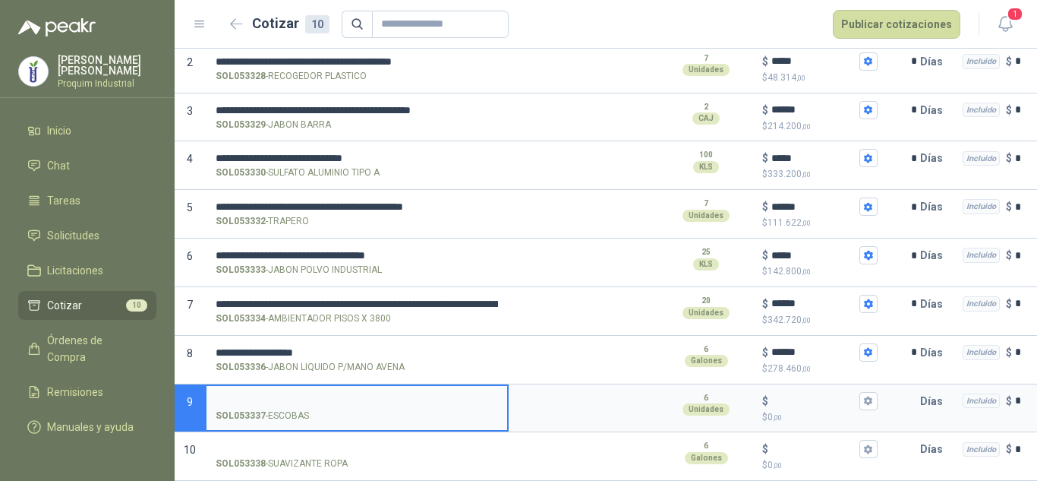
click at [257, 396] on input "SOL053337 - ESCOBAS" at bounding box center [357, 401] width 282 height 11
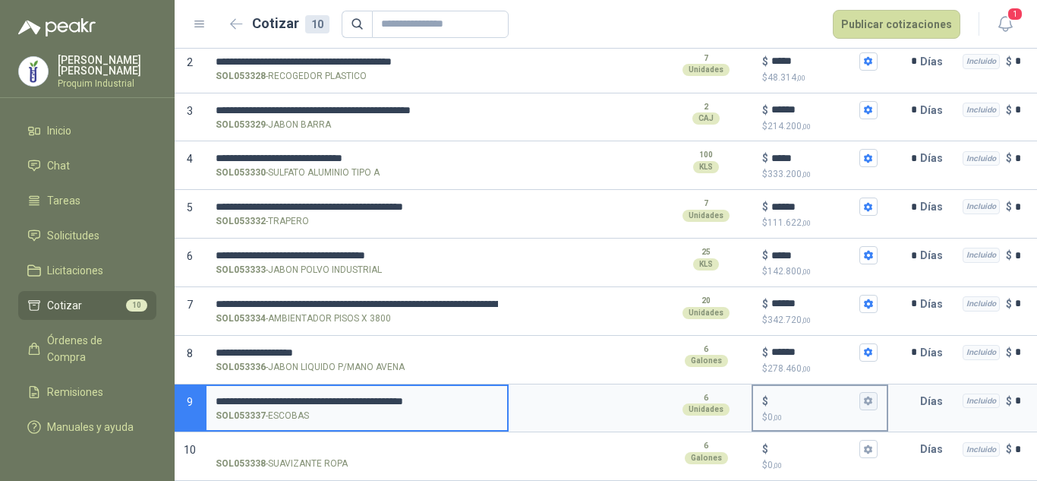
click at [866, 396] on icon "button" at bounding box center [868, 401] width 10 height 10
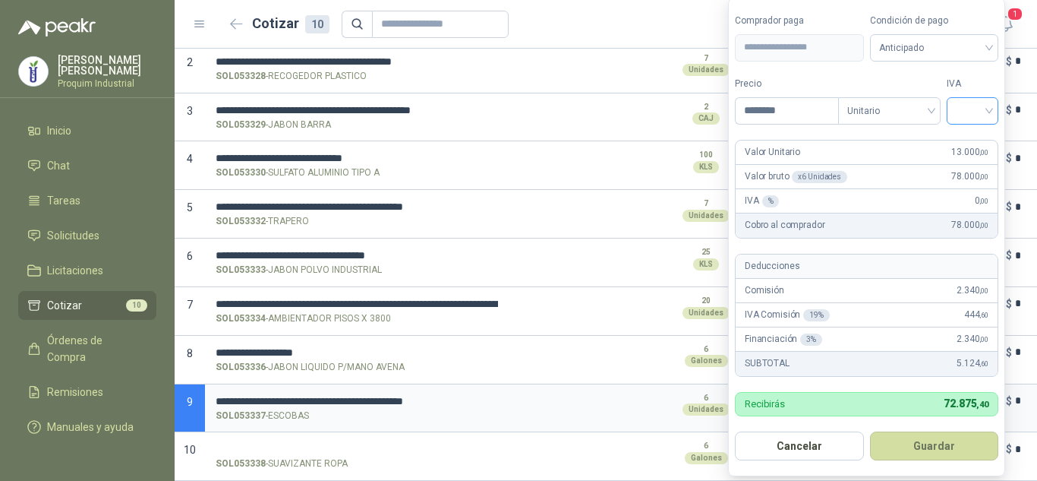
type input "********"
click at [980, 105] on input "search" at bounding box center [972, 109] width 33 height 23
click at [962, 147] on div "19%" at bounding box center [976, 142] width 28 height 17
click at [939, 438] on button "Guardar" at bounding box center [937, 445] width 131 height 29
type input "******"
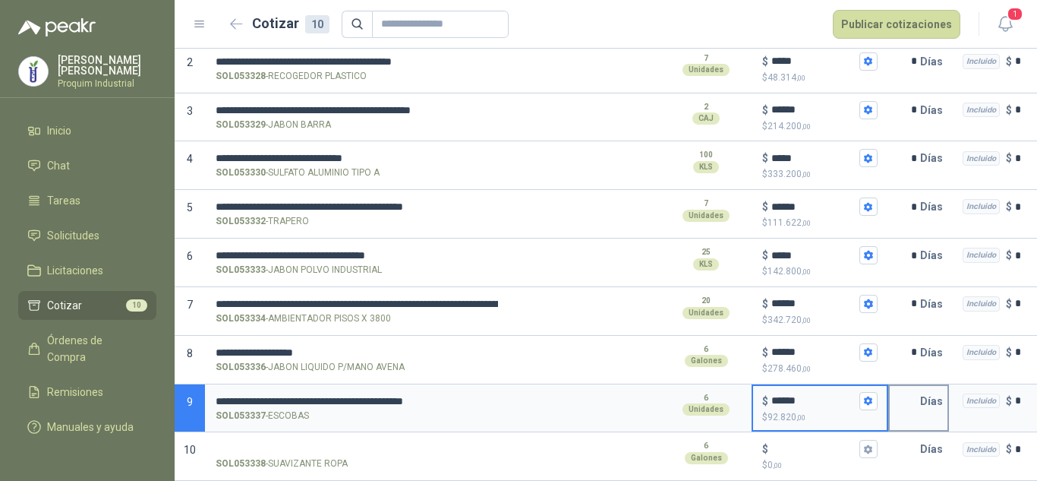
click at [908, 386] on input "text" at bounding box center [905, 401] width 30 height 30
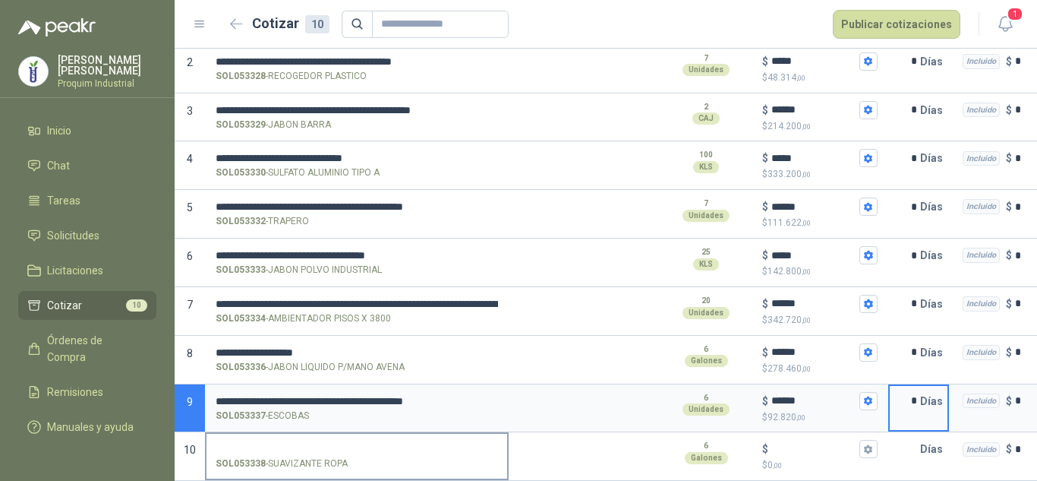
type input "*"
drag, startPoint x: 317, startPoint y: 428, endPoint x: 370, endPoint y: 453, distance: 58.4
click at [317, 434] on label "SOL053338 - SUAVIZANTE ROPA" at bounding box center [357, 455] width 301 height 43
click at [317, 443] on input "SOL053338 - SUAVIZANTE ROPA" at bounding box center [357, 448] width 282 height 11
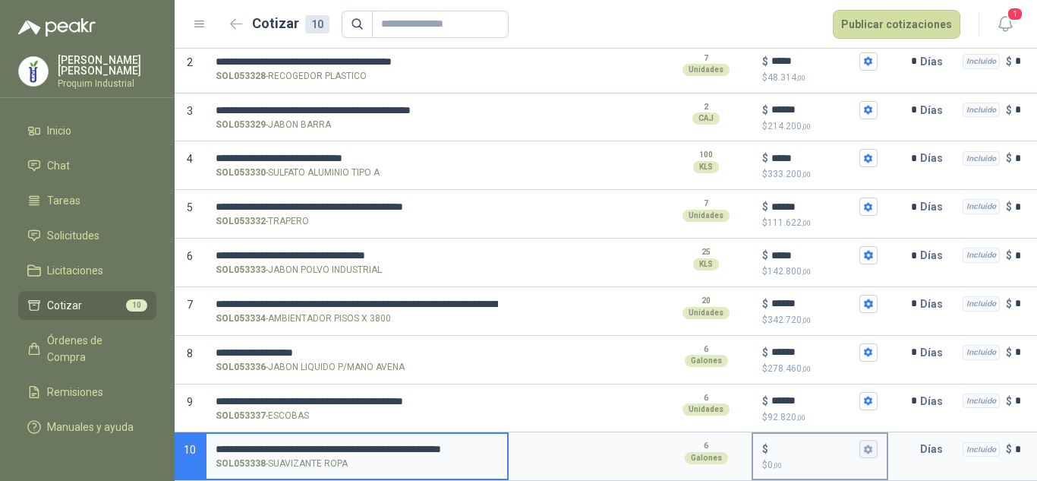
click at [865, 444] on icon "button" at bounding box center [868, 449] width 10 height 10
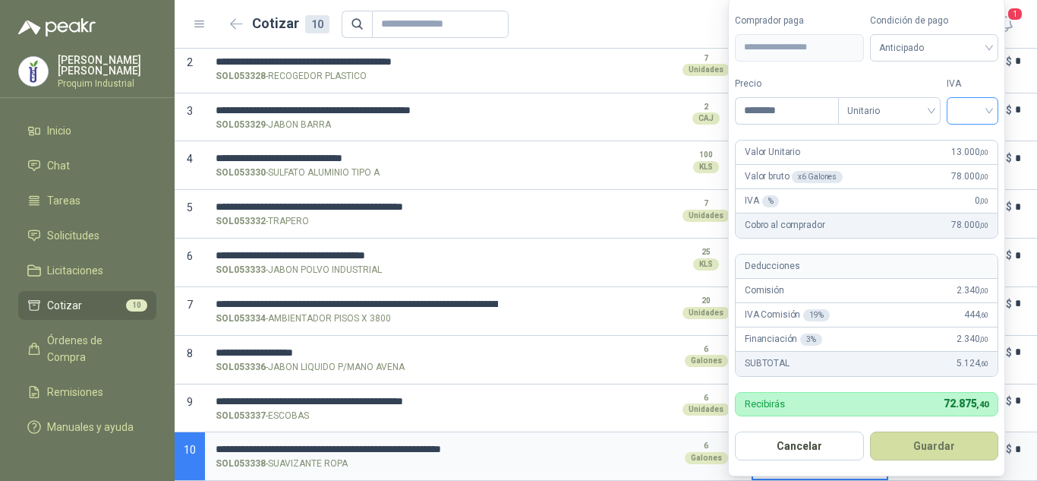
type input "********"
click at [983, 108] on input "search" at bounding box center [972, 109] width 33 height 23
drag, startPoint x: 975, startPoint y: 130, endPoint x: 960, endPoint y: 286, distance: 156.4
click at [975, 131] on div "19%" at bounding box center [976, 142] width 46 height 24
click at [970, 443] on button "Guardar" at bounding box center [937, 445] width 131 height 29
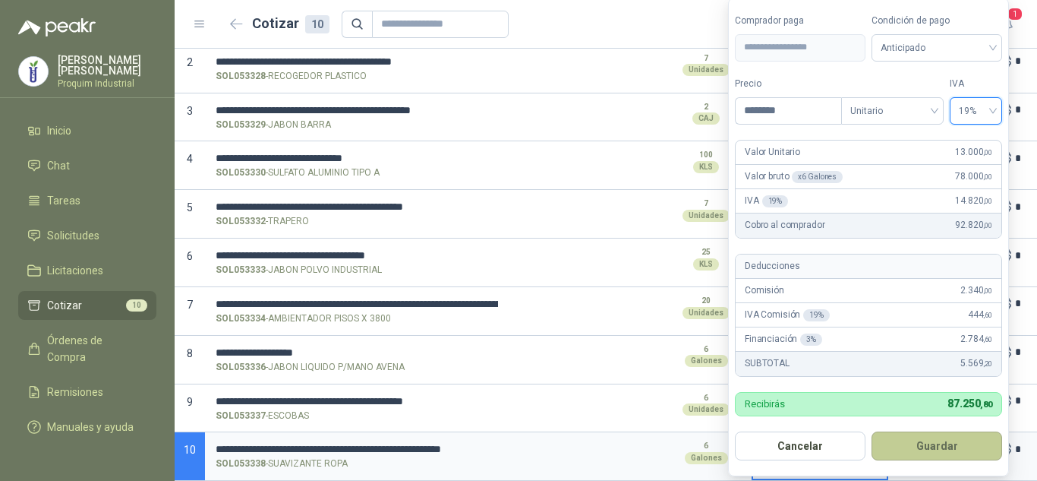
type input "******"
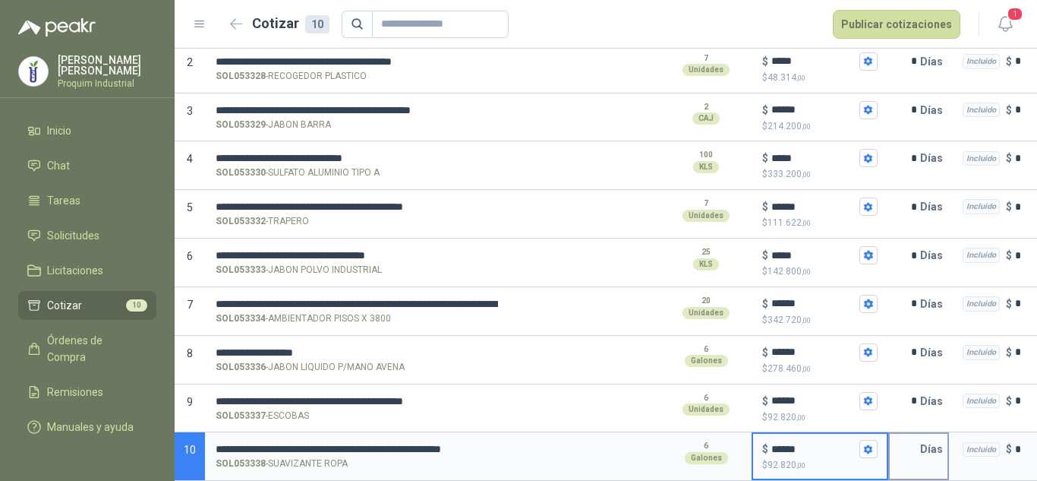
click at [900, 440] on input "text" at bounding box center [905, 449] width 30 height 30
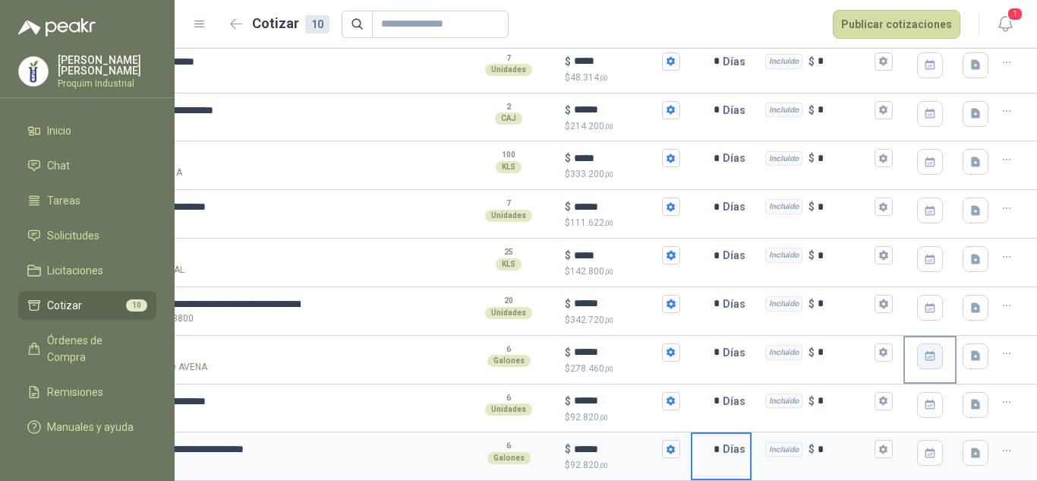
scroll to position [0, 0]
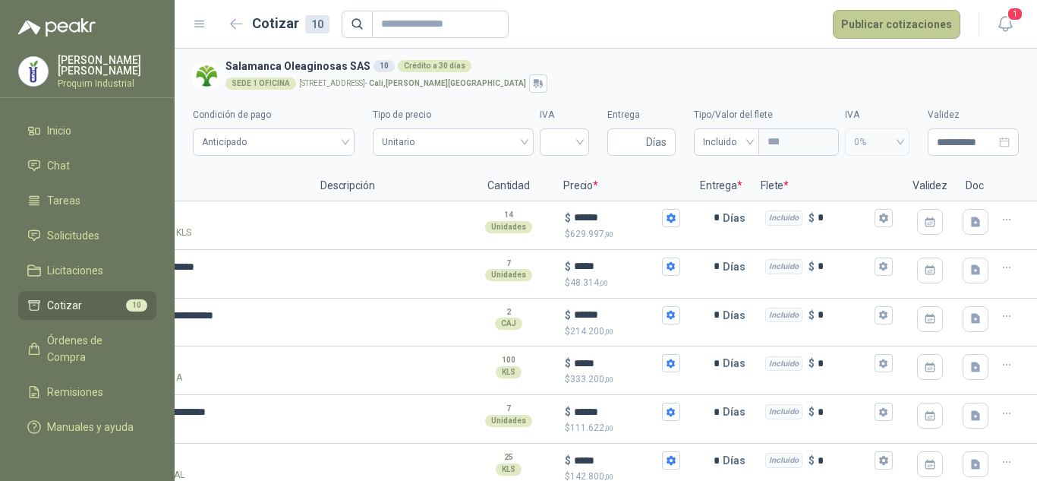
type input "*"
click at [923, 28] on button "Publicar cotizaciones" at bounding box center [897, 24] width 128 height 29
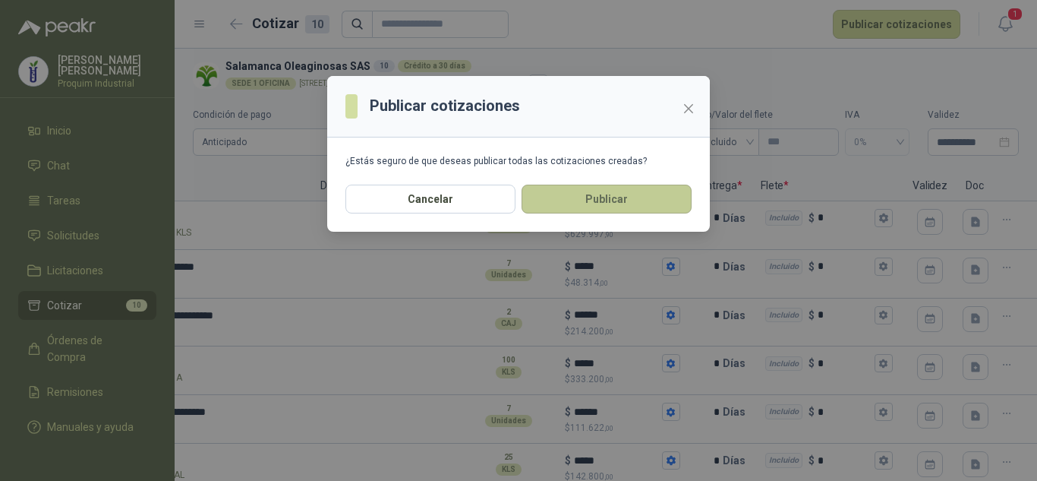
click at [566, 200] on button "Publicar" at bounding box center [607, 199] width 170 height 29
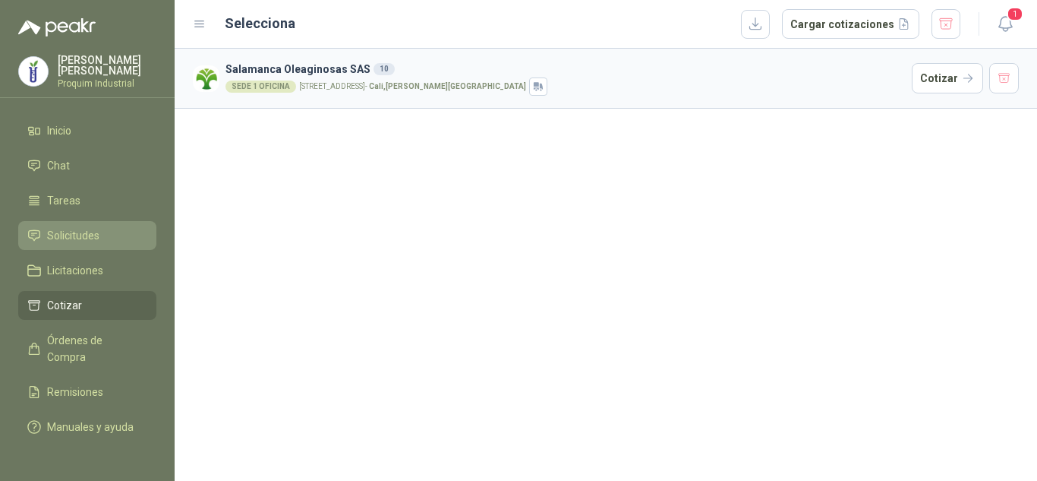
click at [62, 236] on span "Solicitudes" at bounding box center [73, 235] width 52 height 17
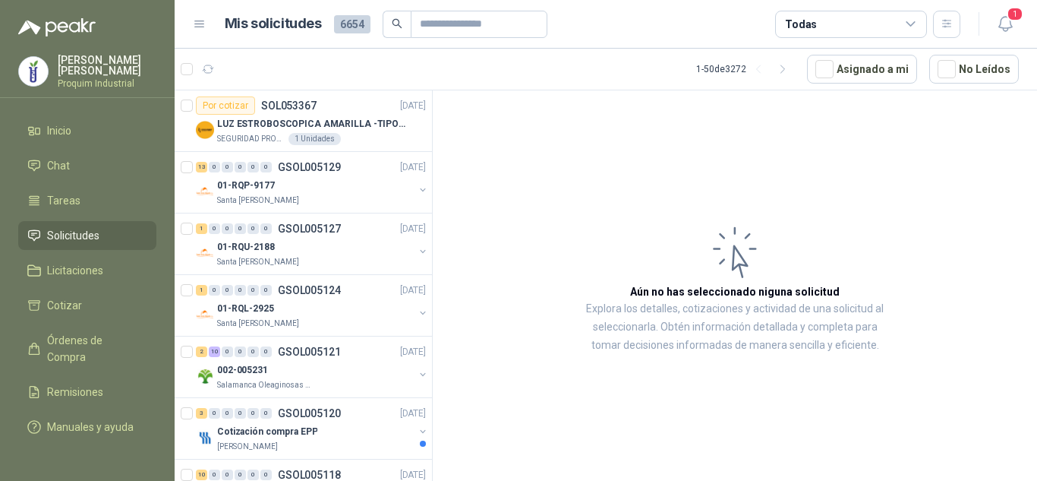
click at [916, 200] on article "Aún no has seleccionado niguna solicitud Explora los detalles, cotizaciones y a…" at bounding box center [735, 288] width 604 height 396
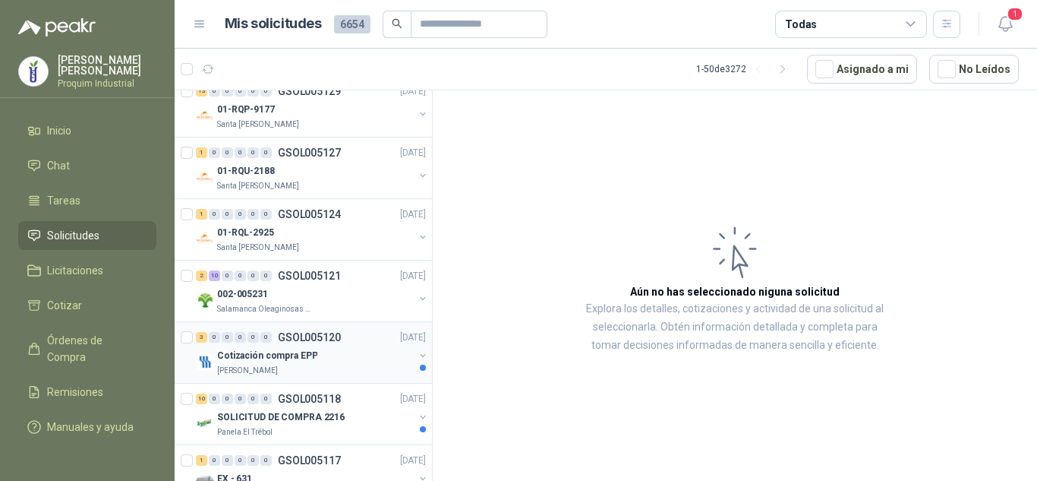
click at [308, 357] on p "Cotización compra EPP" at bounding box center [267, 356] width 100 height 14
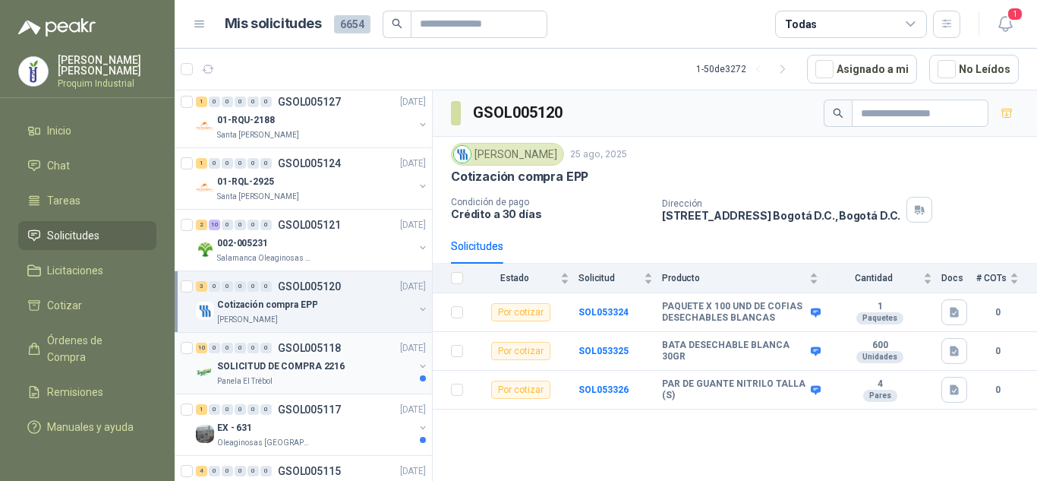
scroll to position [152, 0]
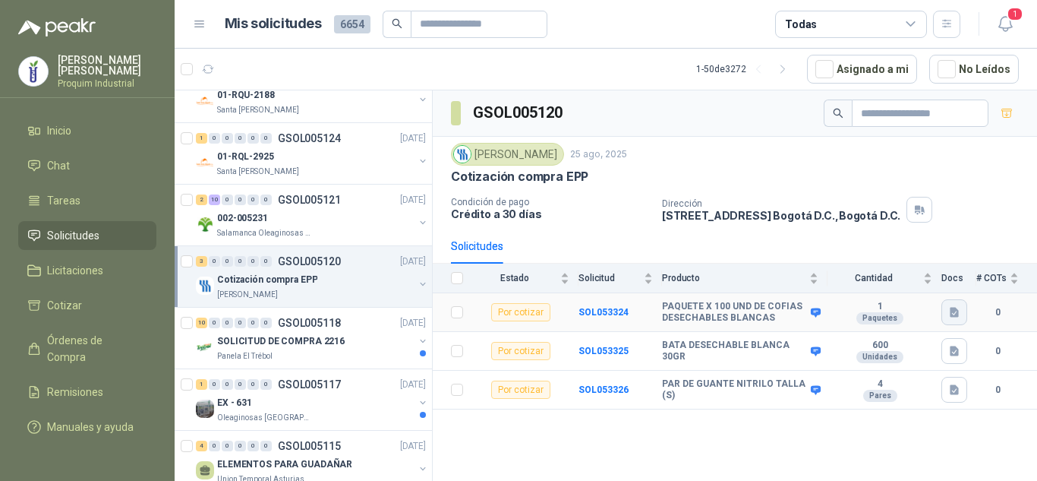
click at [955, 315] on icon "button" at bounding box center [954, 313] width 9 height 10
click at [899, 280] on icon "button" at bounding box center [895, 278] width 8 height 11
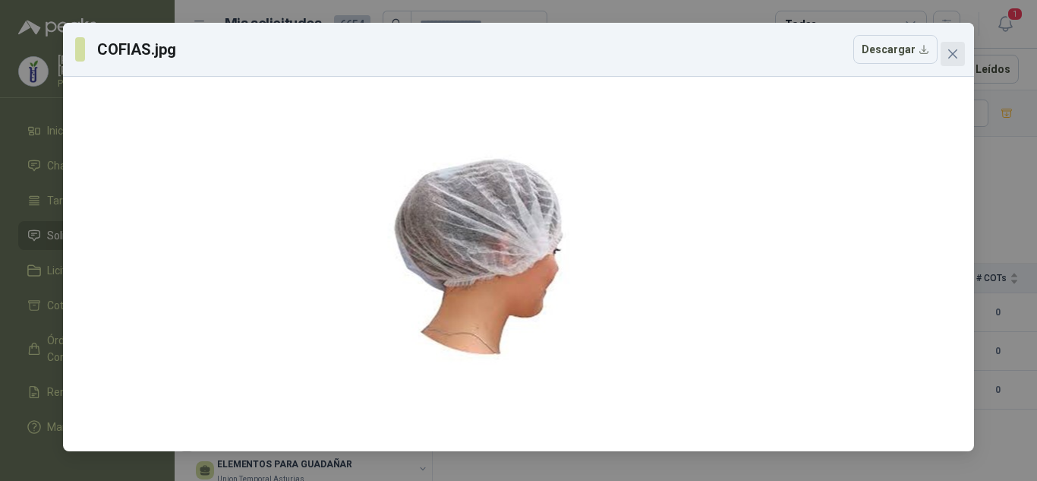
click at [961, 52] on span "Close" at bounding box center [953, 54] width 24 height 12
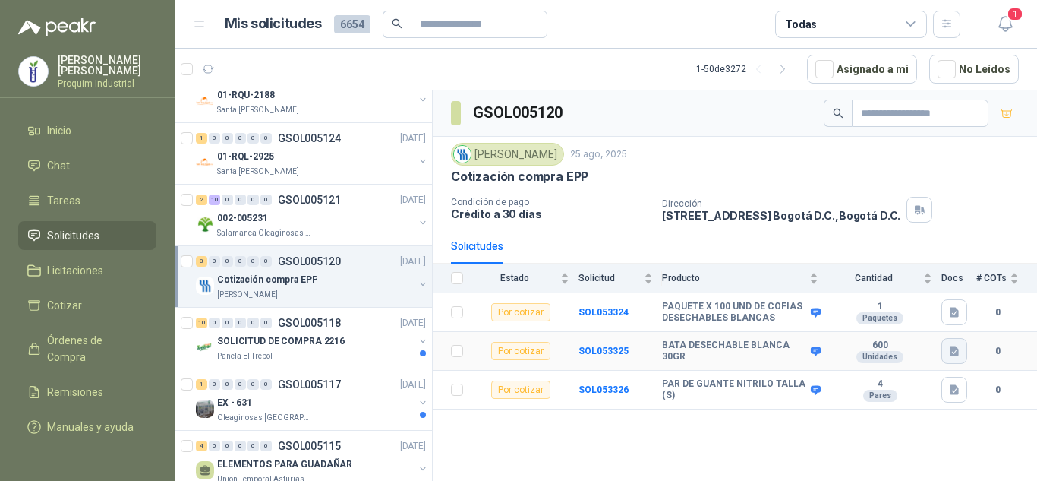
click at [952, 348] on icon "button" at bounding box center [954, 351] width 9 height 10
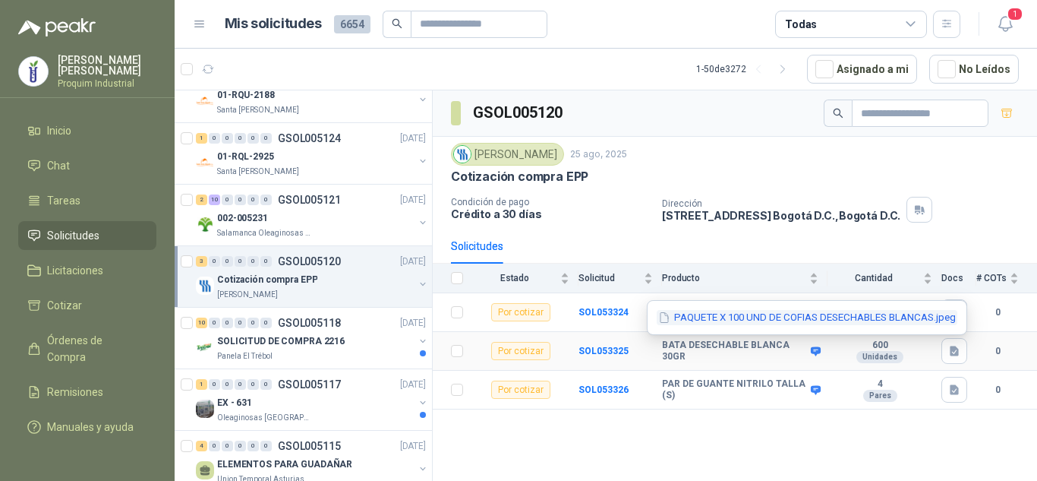
click at [920, 310] on button "PAQUETE X 100 UND DE COFIAS DESECHABLES BLANCAS.jpeg" at bounding box center [807, 318] width 301 height 16
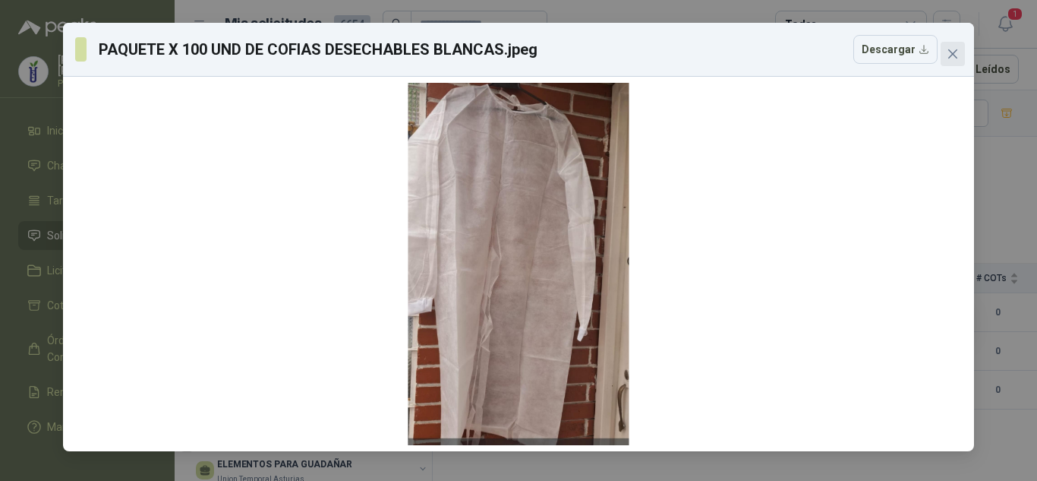
click at [954, 60] on button "Close" at bounding box center [953, 54] width 24 height 24
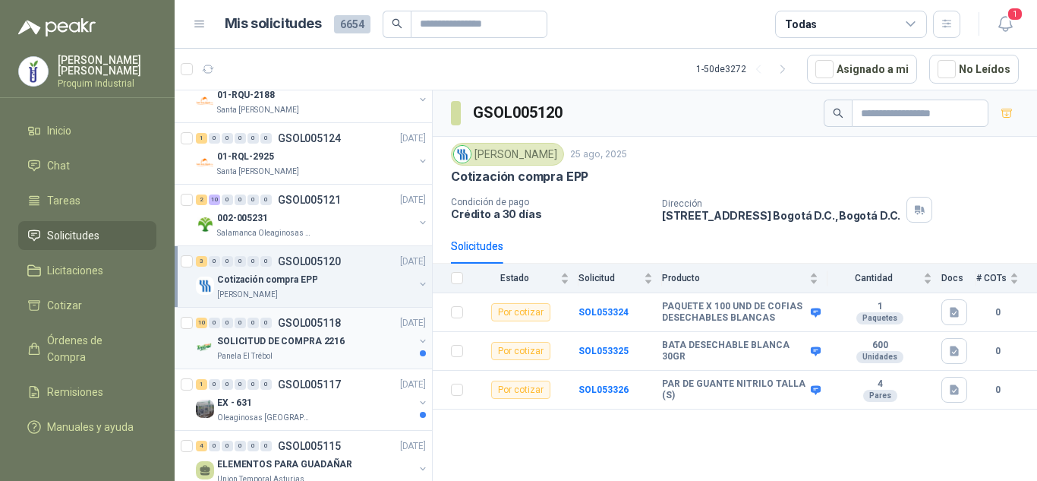
scroll to position [228, 0]
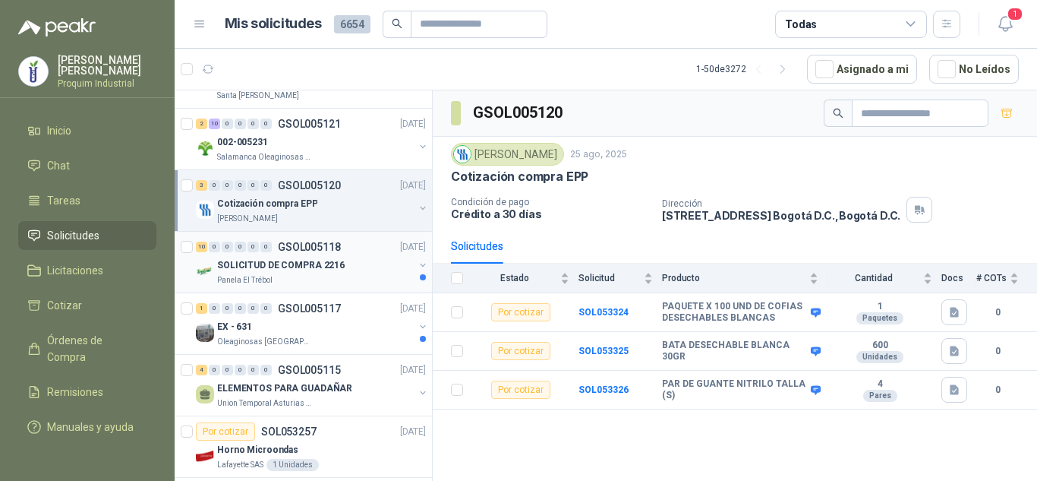
click at [318, 282] on div "Panela El Trébol" at bounding box center [315, 280] width 197 height 12
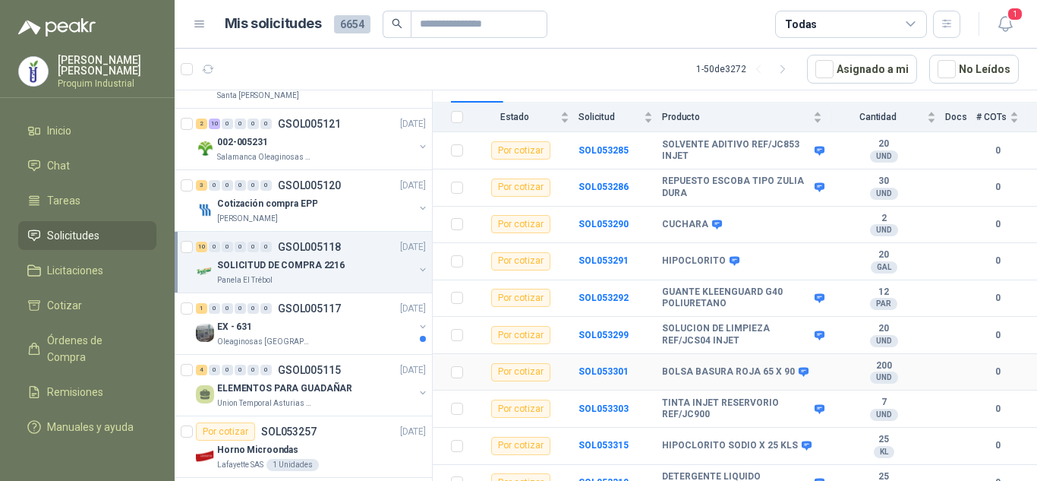
scroll to position [176, 0]
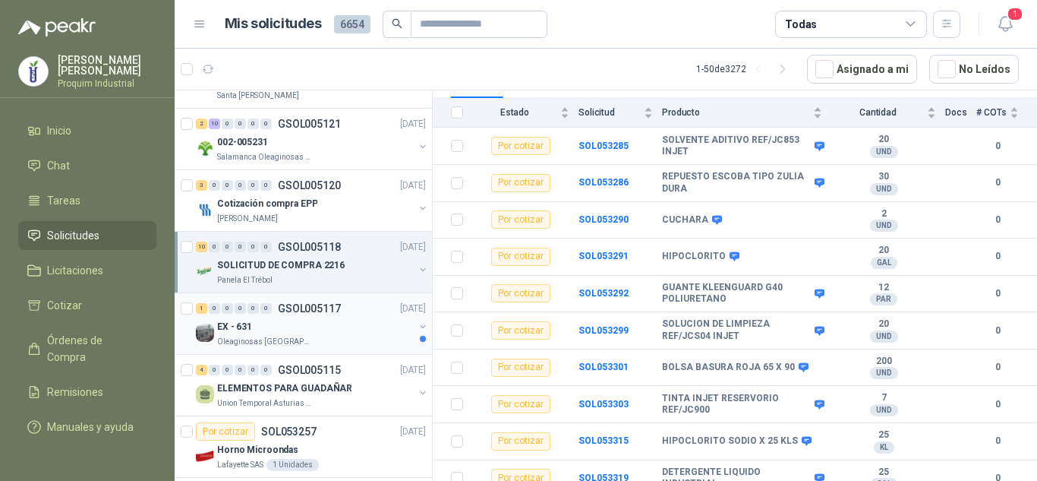
click at [273, 323] on div "EX - 631" at bounding box center [315, 326] width 197 height 18
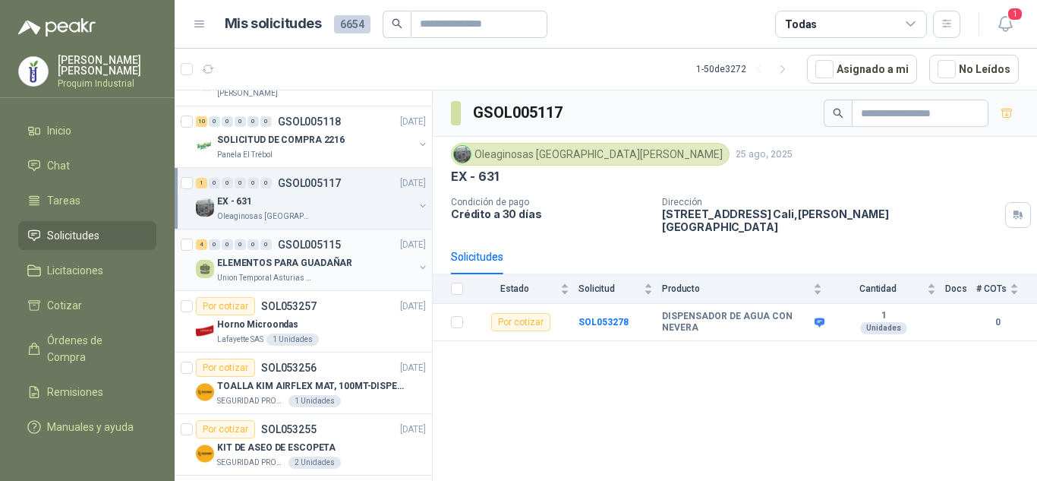
scroll to position [380, 0]
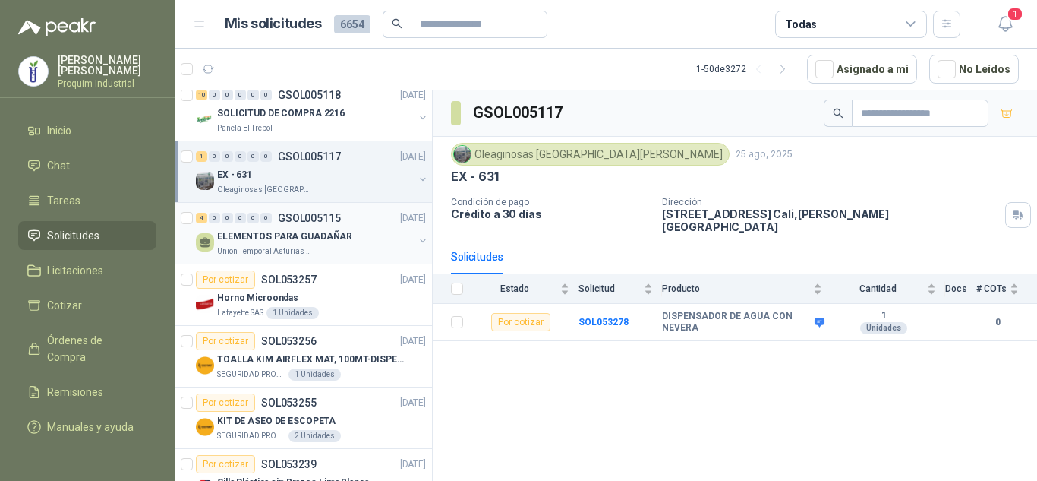
click at [328, 243] on p "ELEMENTOS PARA GUADAÑAR" at bounding box center [284, 236] width 135 height 14
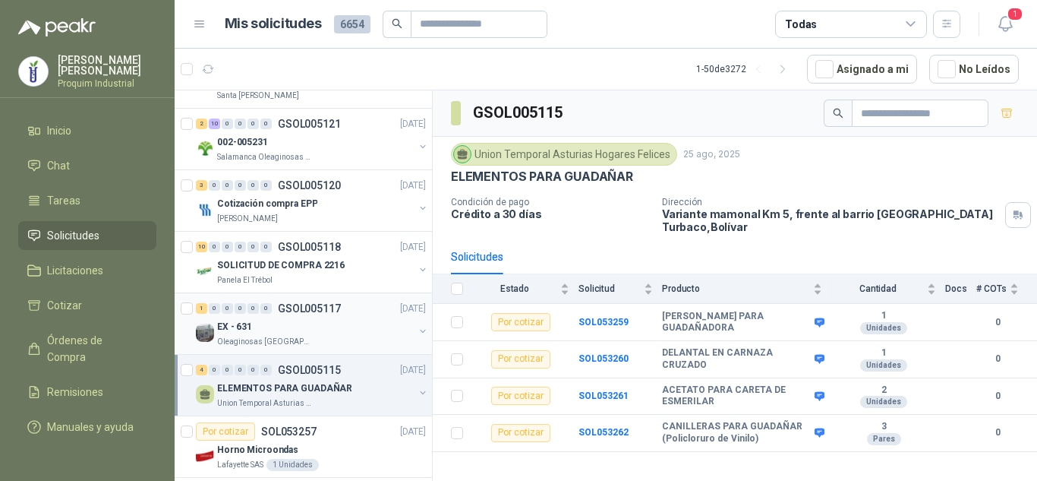
scroll to position [304, 0]
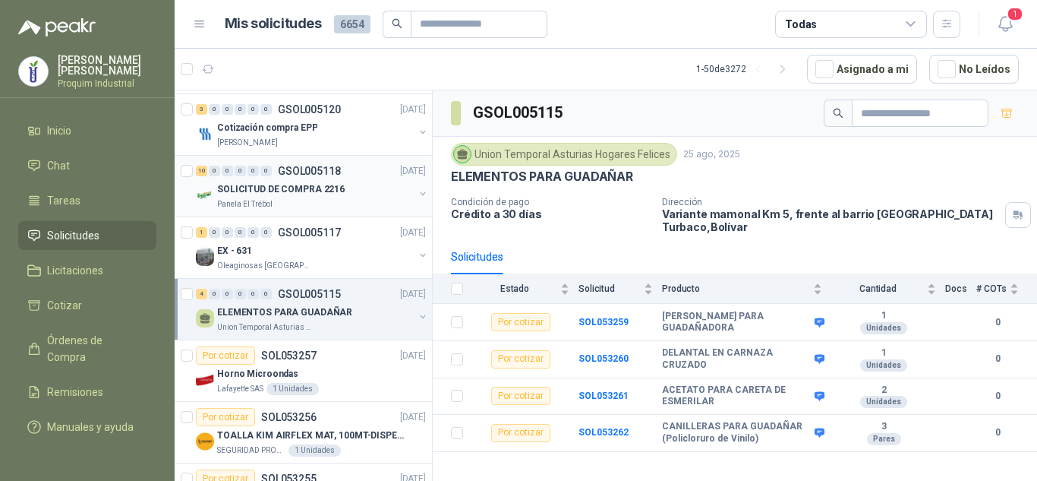
click at [334, 201] on div "Panela El Trébol" at bounding box center [315, 204] width 197 height 12
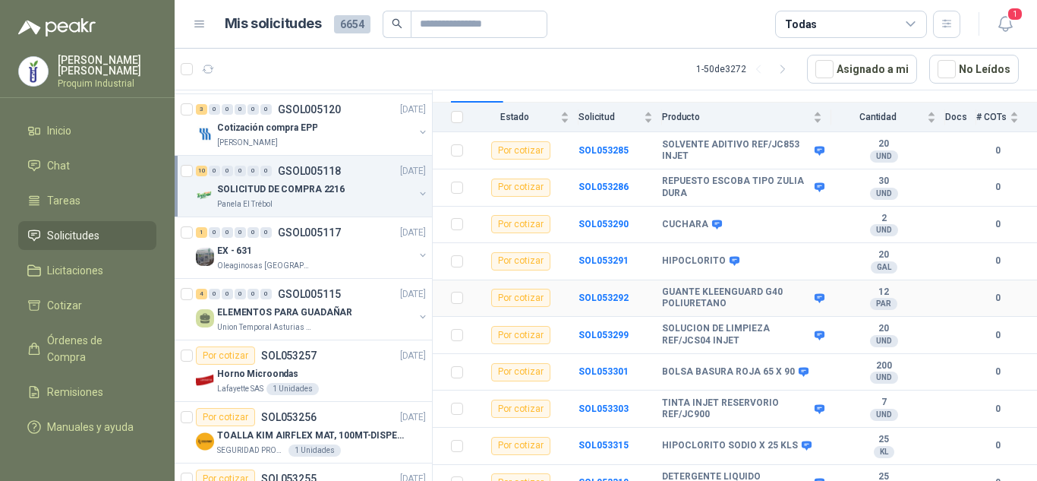
scroll to position [176, 0]
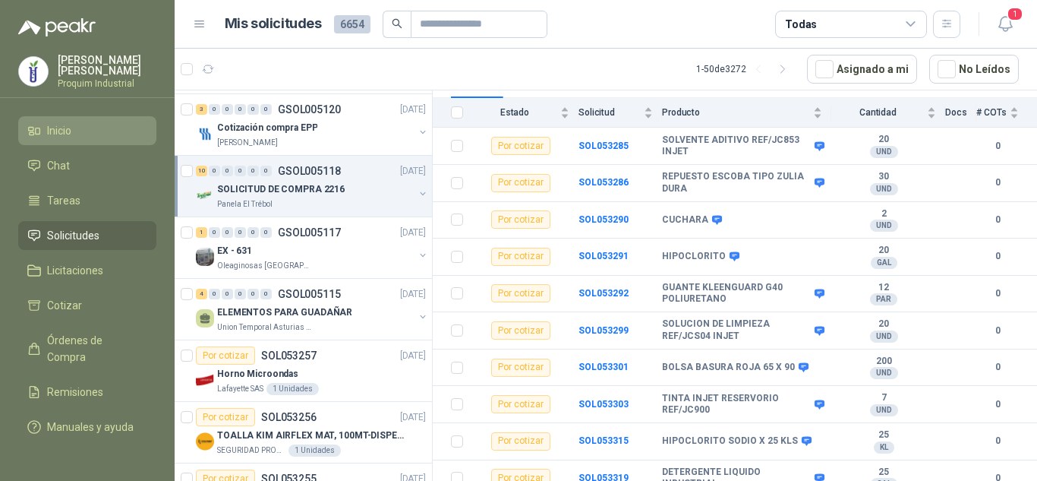
click at [97, 128] on li "Inicio" at bounding box center [87, 130] width 120 height 17
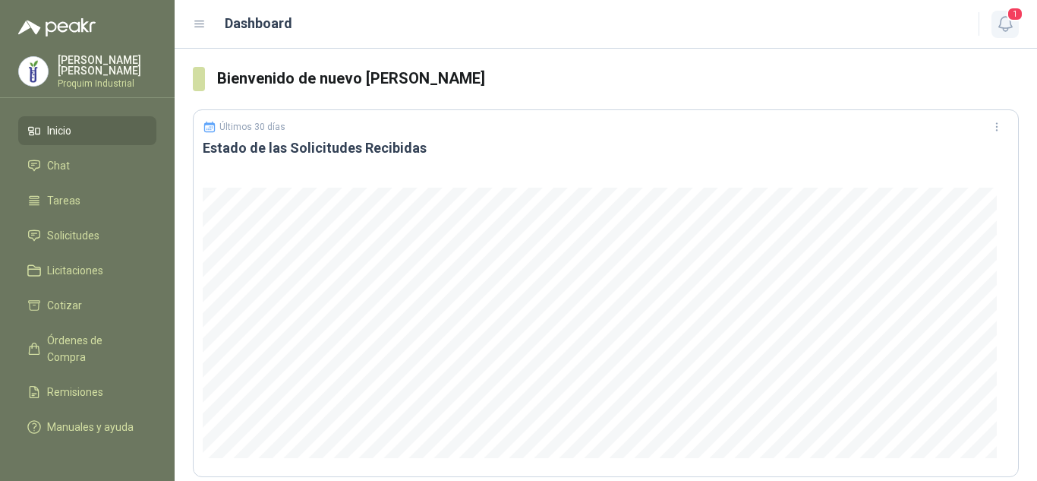
click at [1004, 23] on icon "button" at bounding box center [1005, 23] width 19 height 19
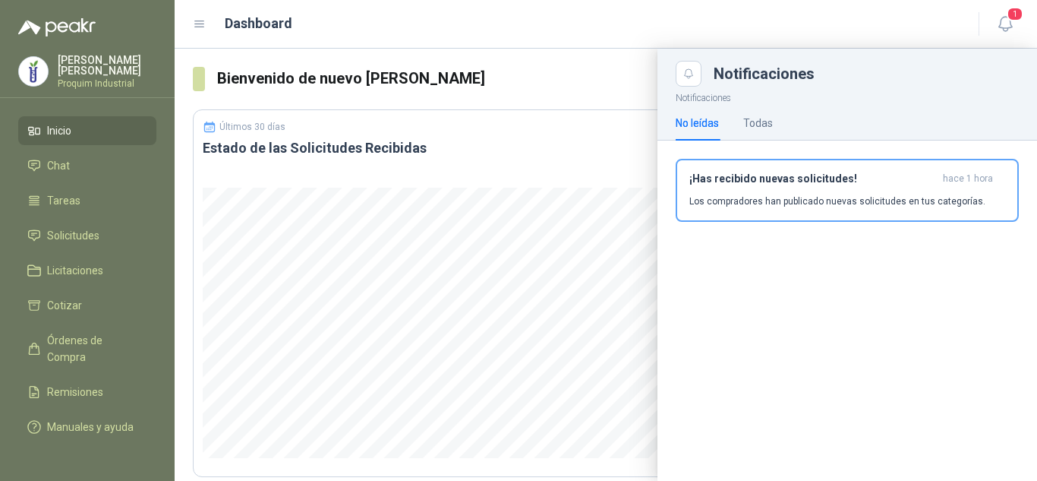
drag, startPoint x: 611, startPoint y: 27, endPoint x: 604, endPoint y: 24, distance: 8.2
click at [611, 26] on div "Dashboard" at bounding box center [577, 23] width 768 height 21
